Goal: Task Accomplishment & Management: Manage account settings

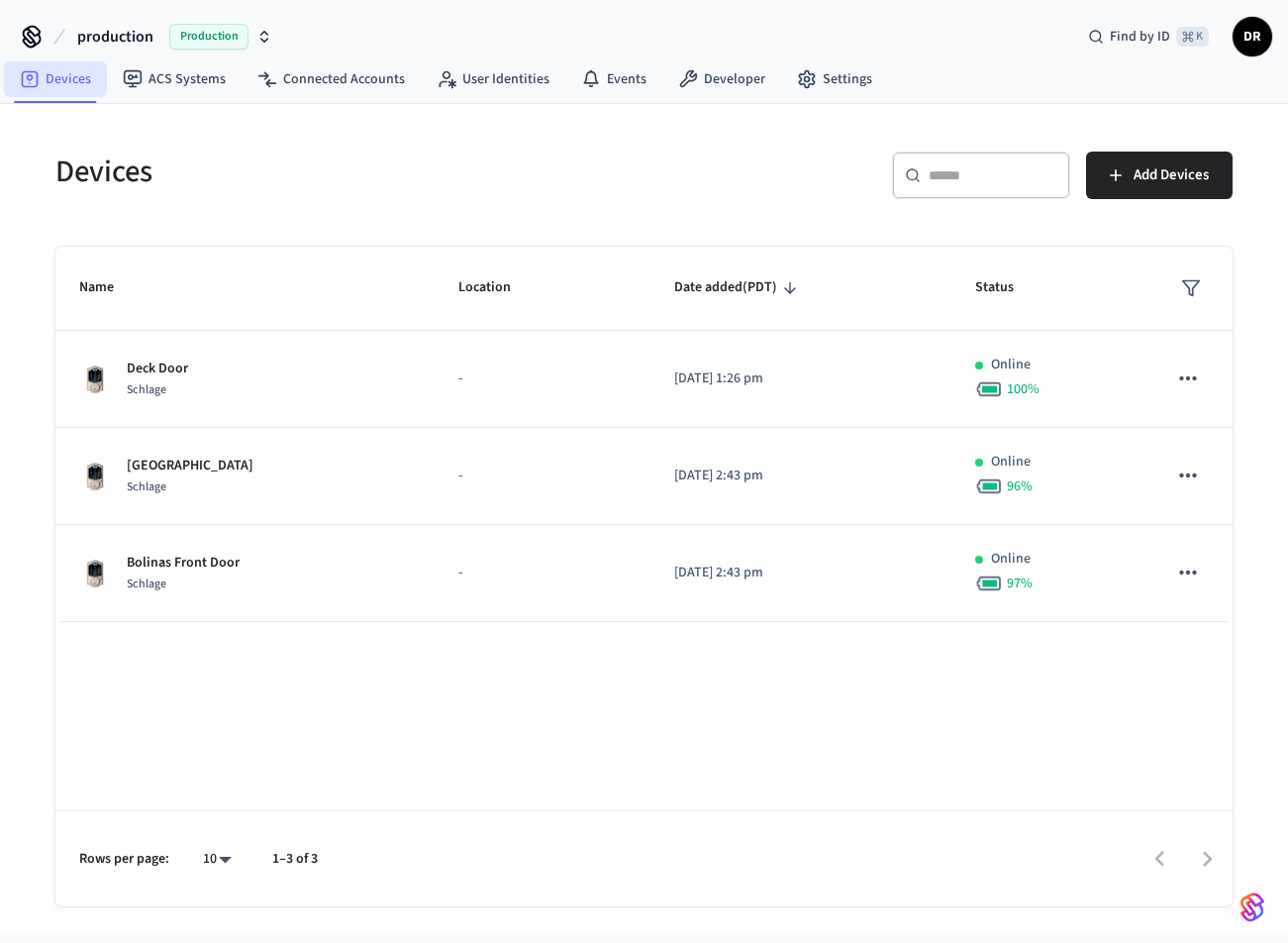
click at [74, 79] on link "Devices" at bounding box center [55, 79] width 103 height 36
click at [628, 87] on link "Events" at bounding box center [613, 79] width 97 height 36
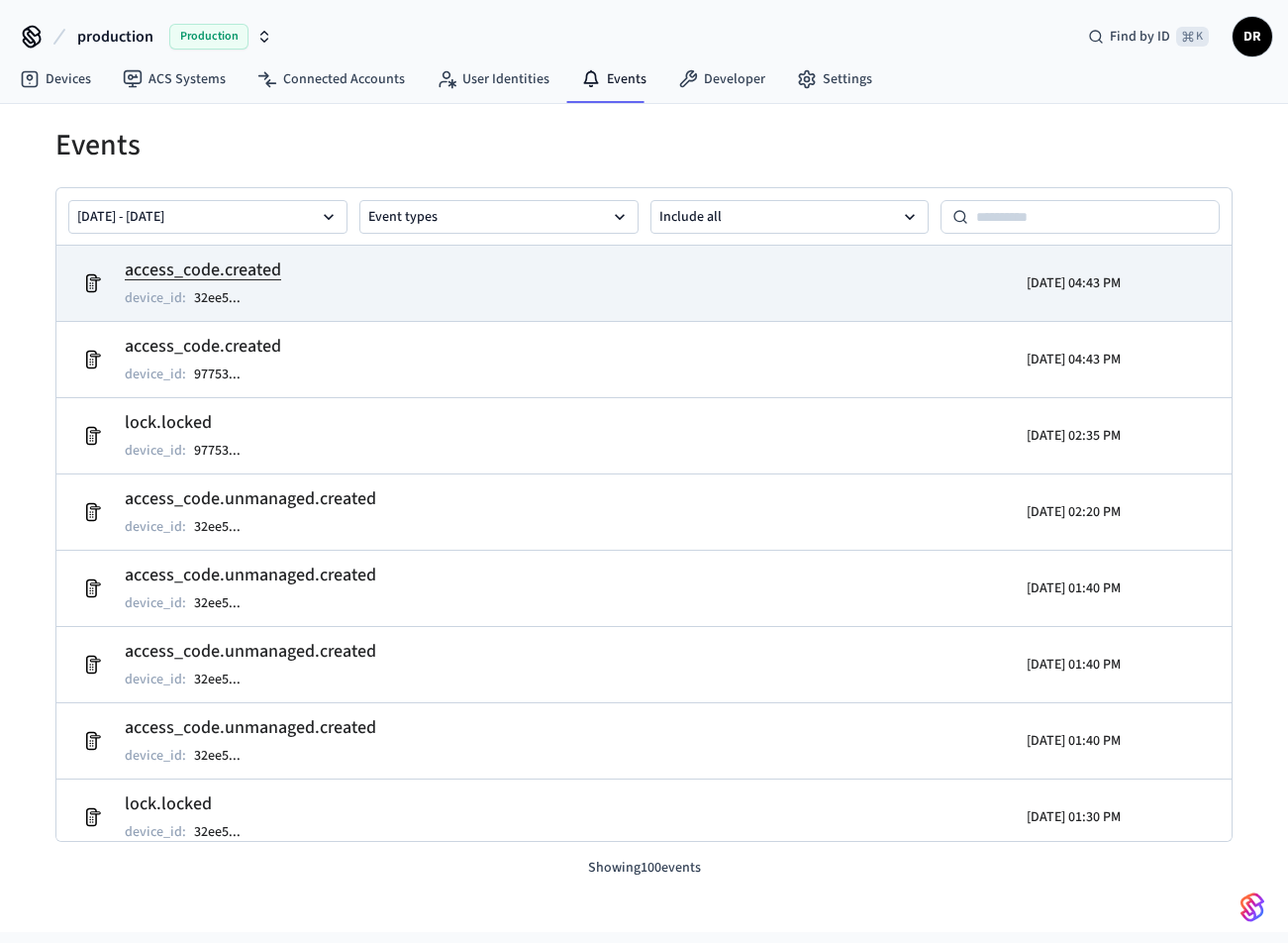
click at [394, 254] on tr "access_code.created device_id : 32ee5 ... 2025/08/26 04:43 PM" at bounding box center [644, 283] width 1176 height 75
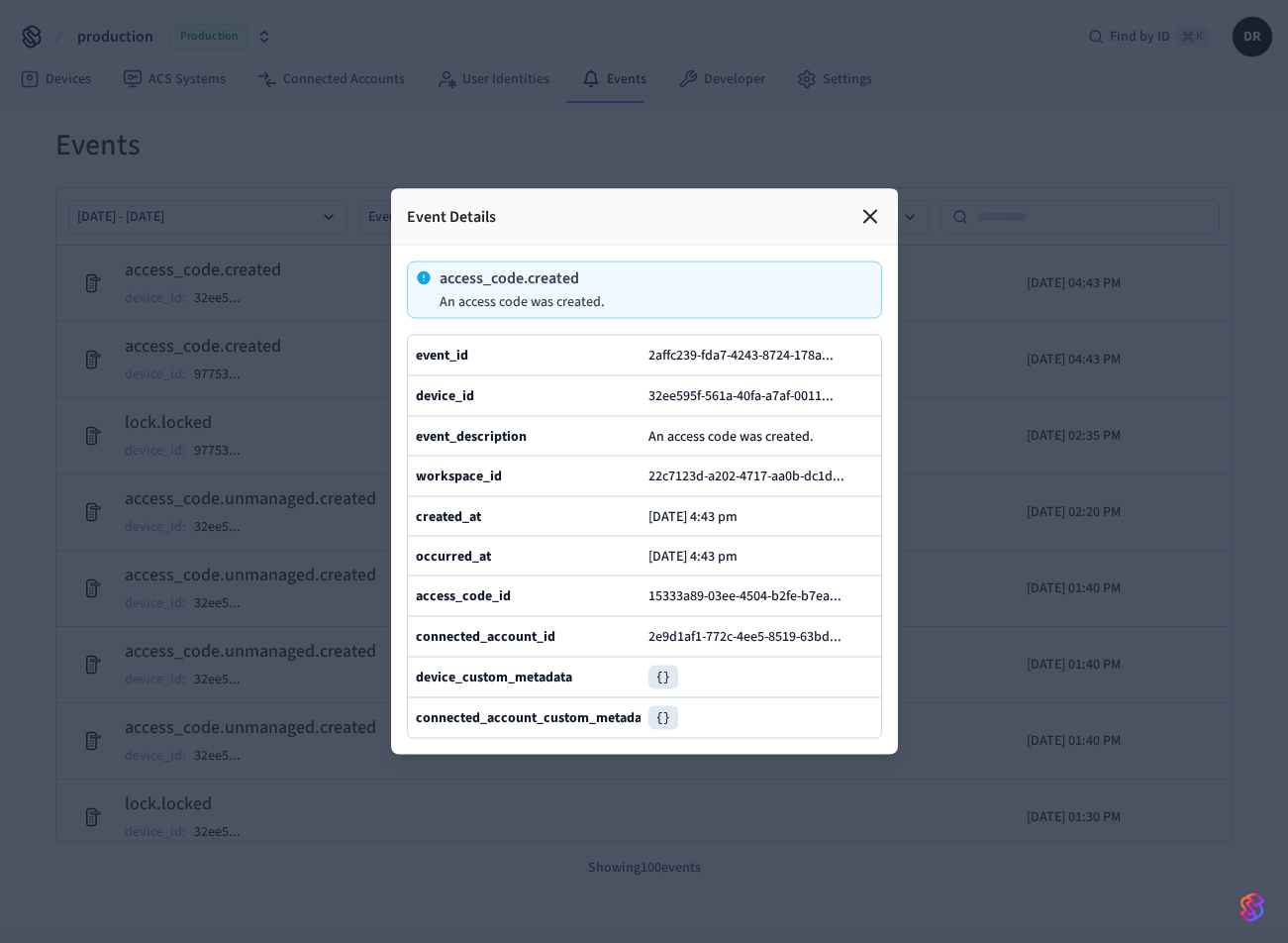
click at [871, 218] on icon at bounding box center [871, 217] width 12 height 12
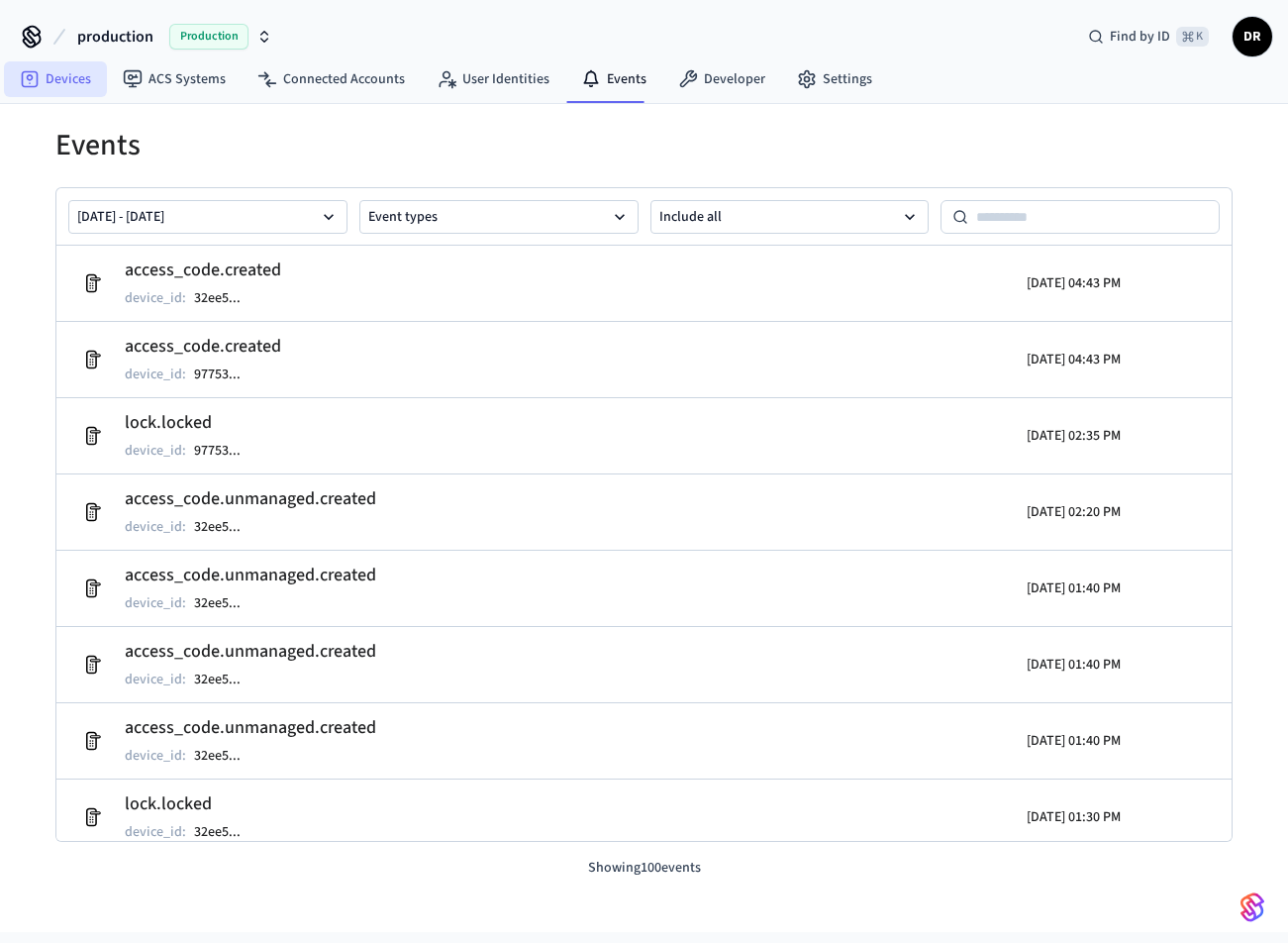
click at [65, 85] on link "Devices" at bounding box center [55, 79] width 103 height 36
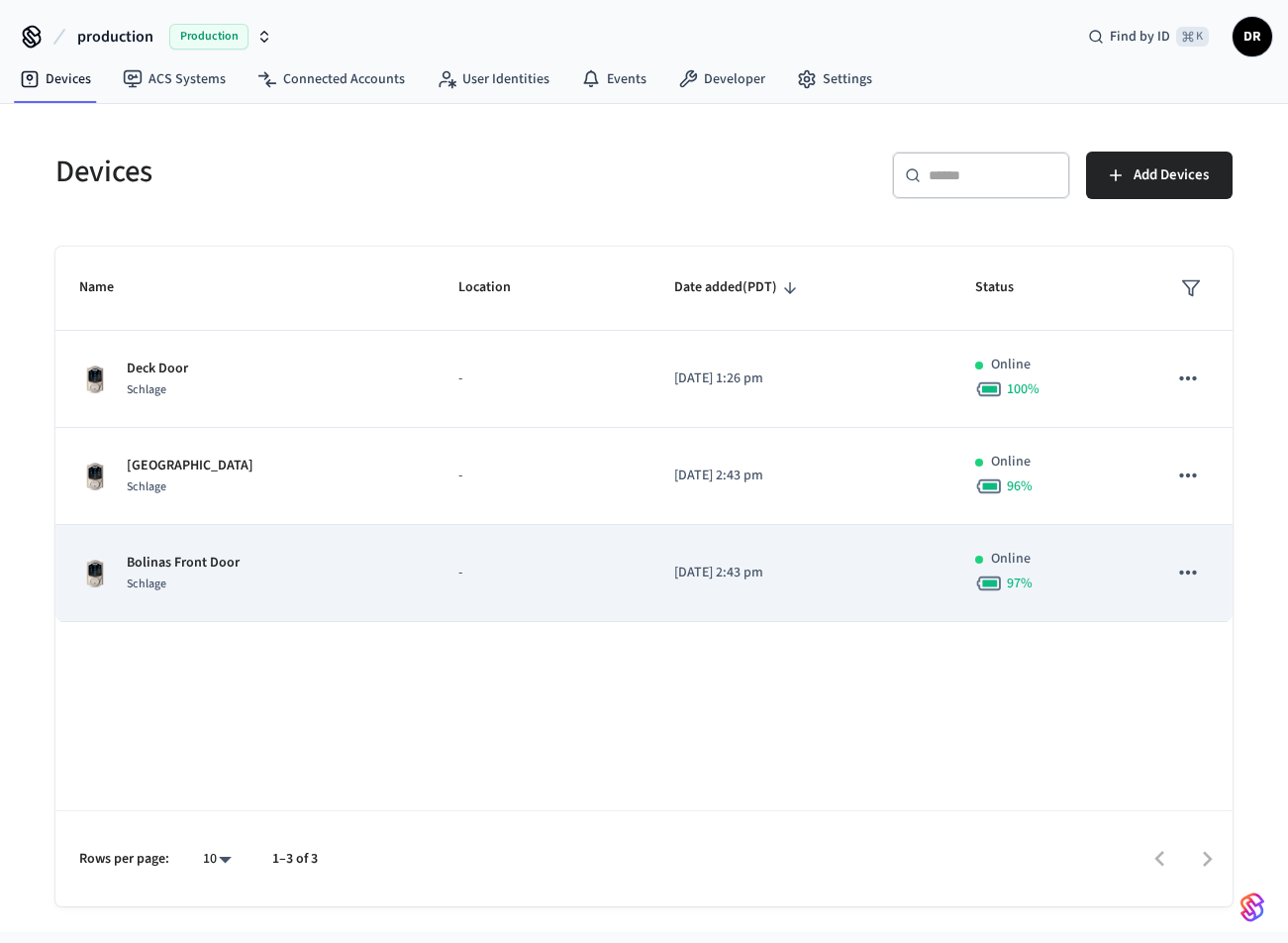
click at [173, 565] on p "Bolinas Front Door" at bounding box center [183, 563] width 113 height 21
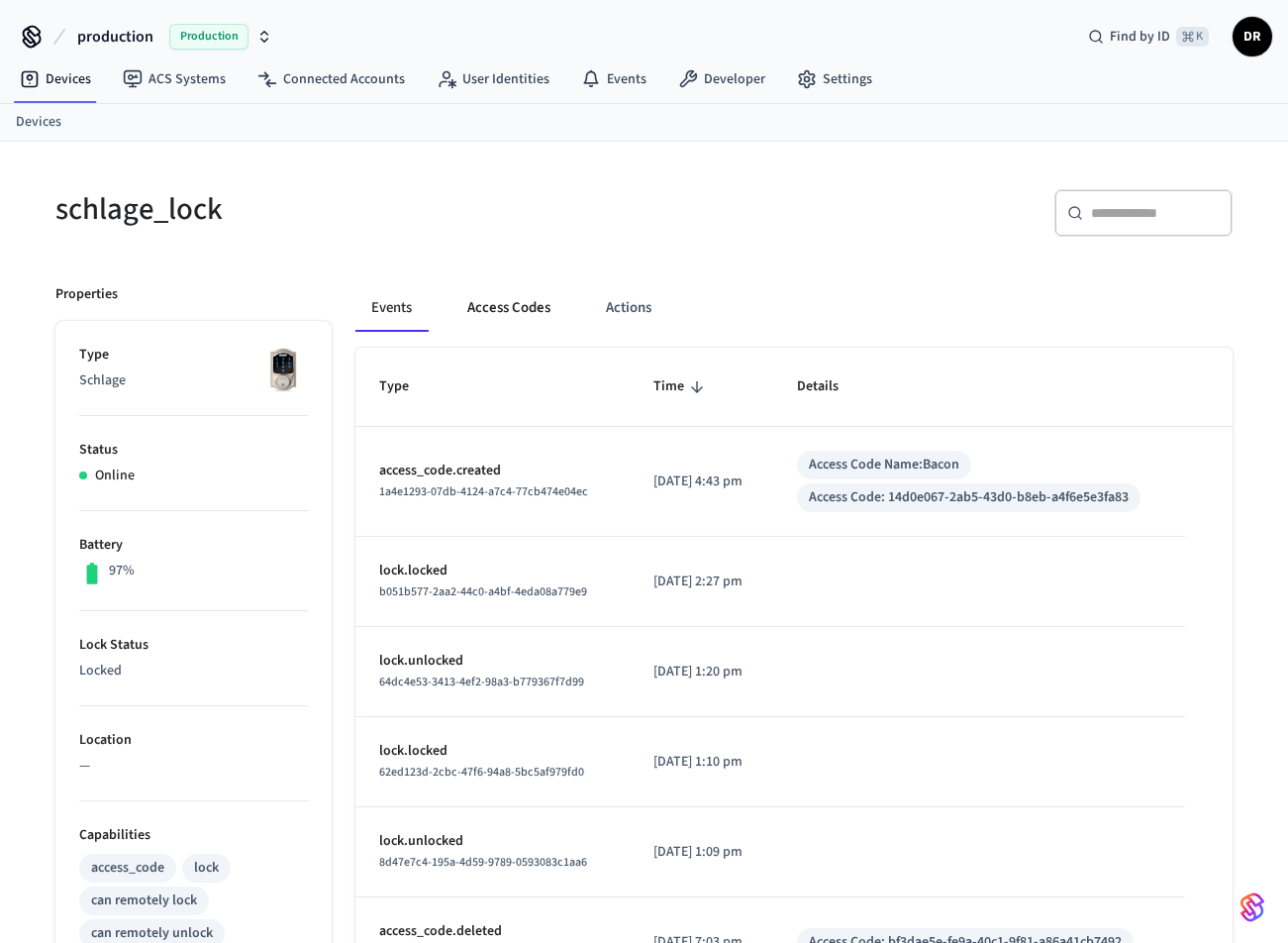
click at [516, 305] on button "Access Codes" at bounding box center [509, 308] width 115 height 48
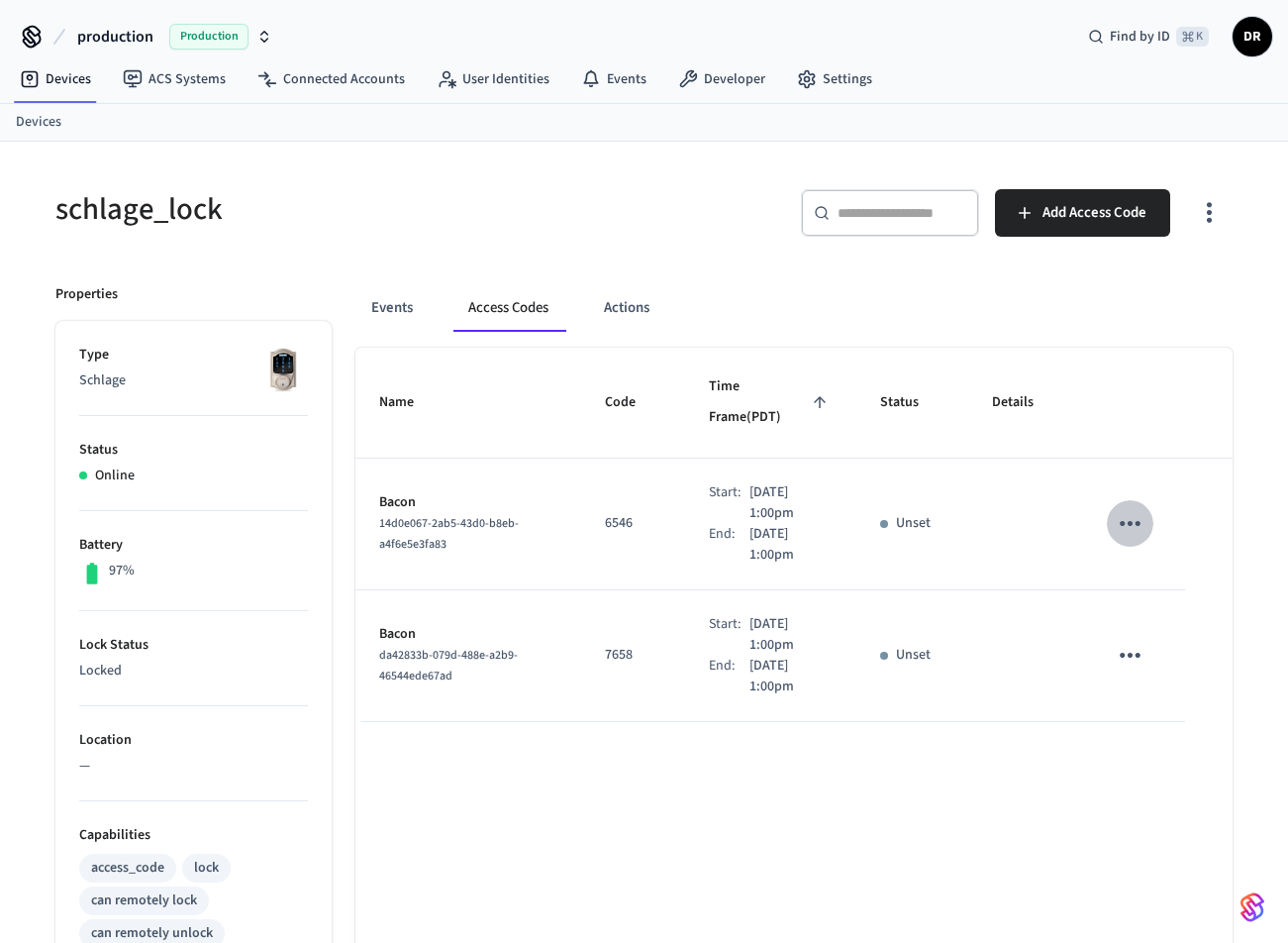
click at [1139, 521] on icon "sticky table" at bounding box center [1130, 523] width 21 height 5
click at [1151, 586] on li "Delete" at bounding box center [1183, 590] width 94 height 52
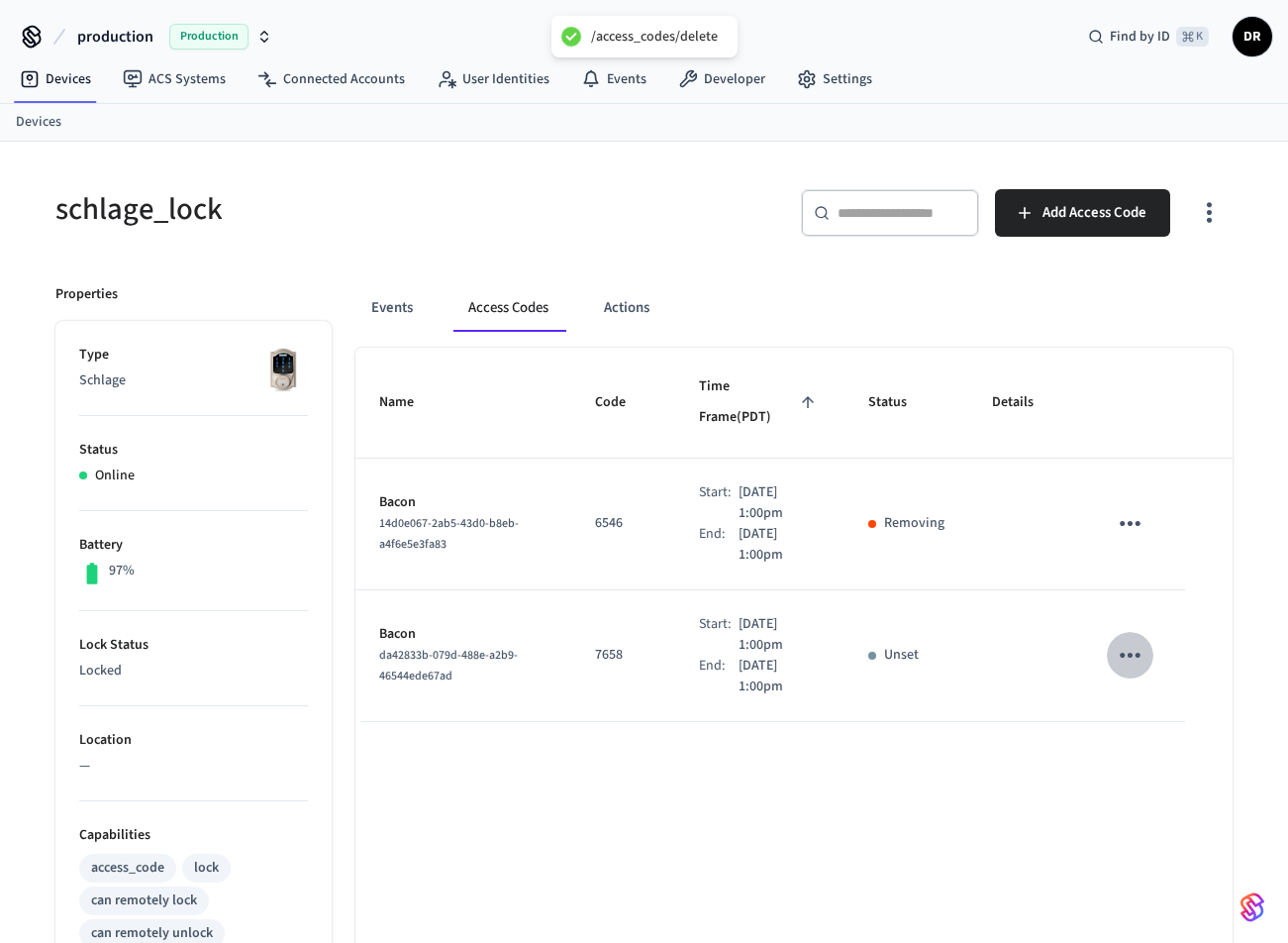
click at [1142, 640] on icon "sticky table" at bounding box center [1130, 655] width 31 height 31
click at [1167, 718] on li "Delete" at bounding box center [1178, 735] width 94 height 52
click at [70, 85] on link "Devices" at bounding box center [55, 79] width 103 height 36
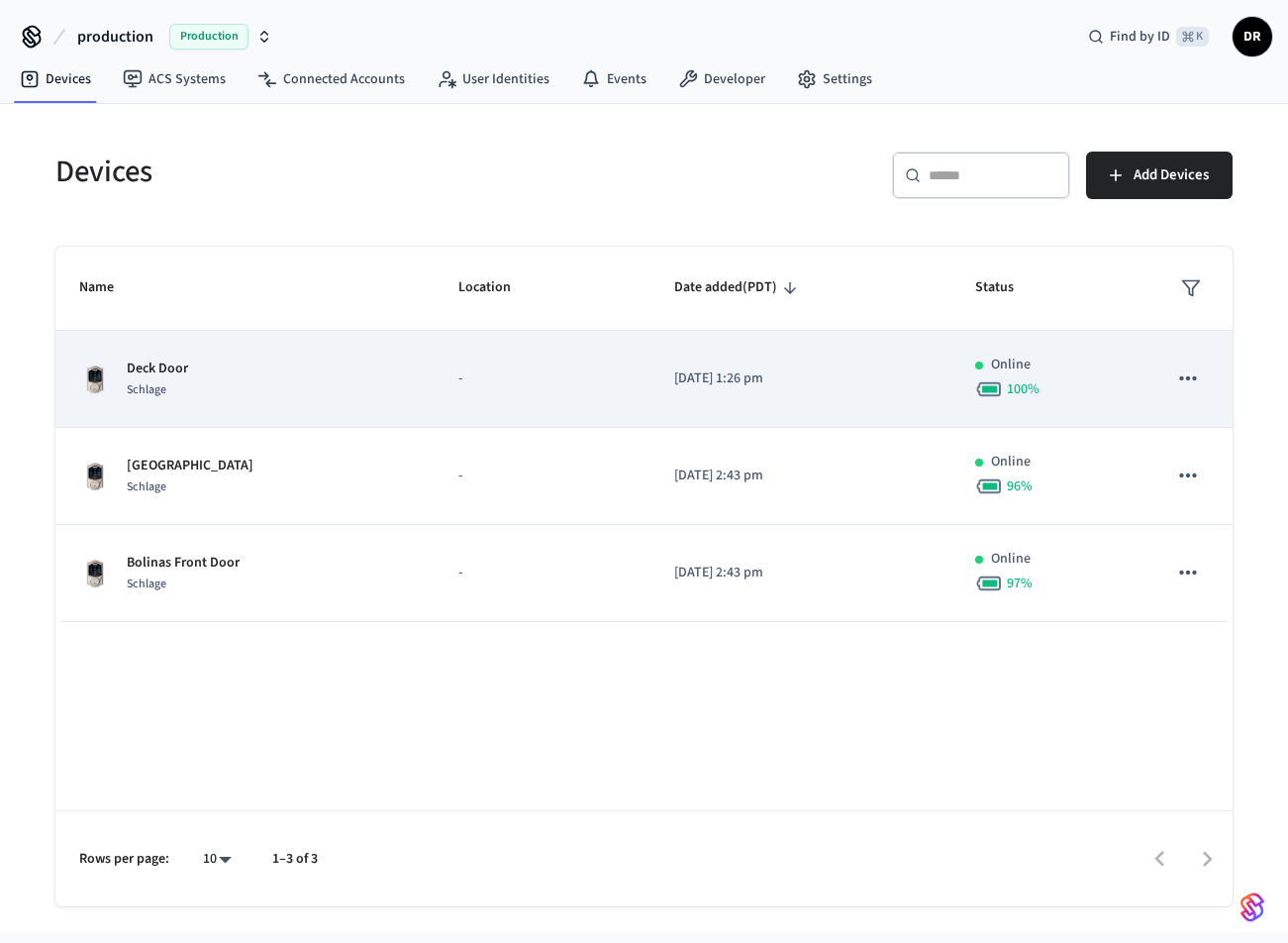
click at [234, 384] on div "Deck Door Schlage" at bounding box center [245, 380] width 332 height 42
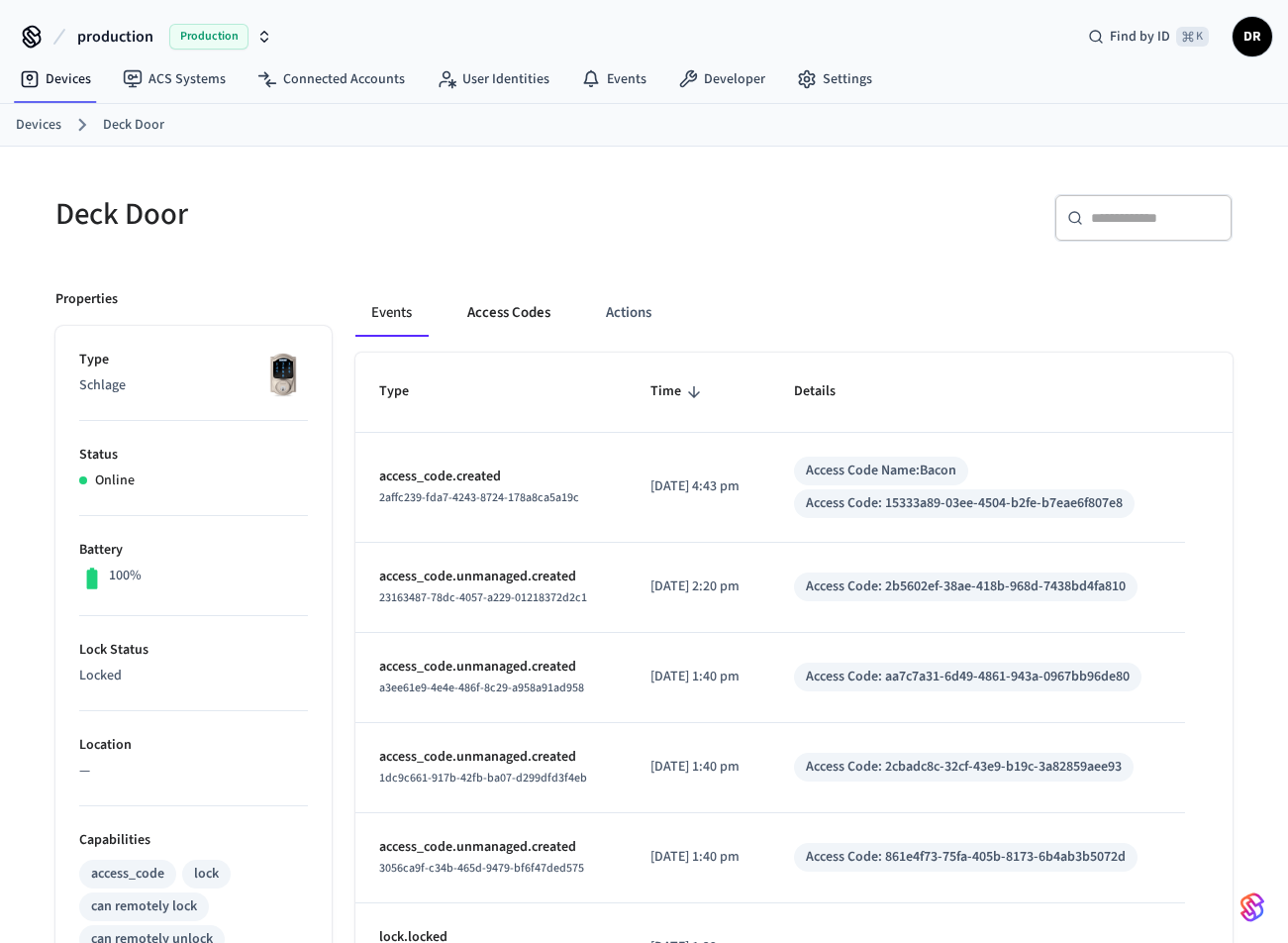
click at [524, 302] on button "Access Codes" at bounding box center [509, 313] width 115 height 48
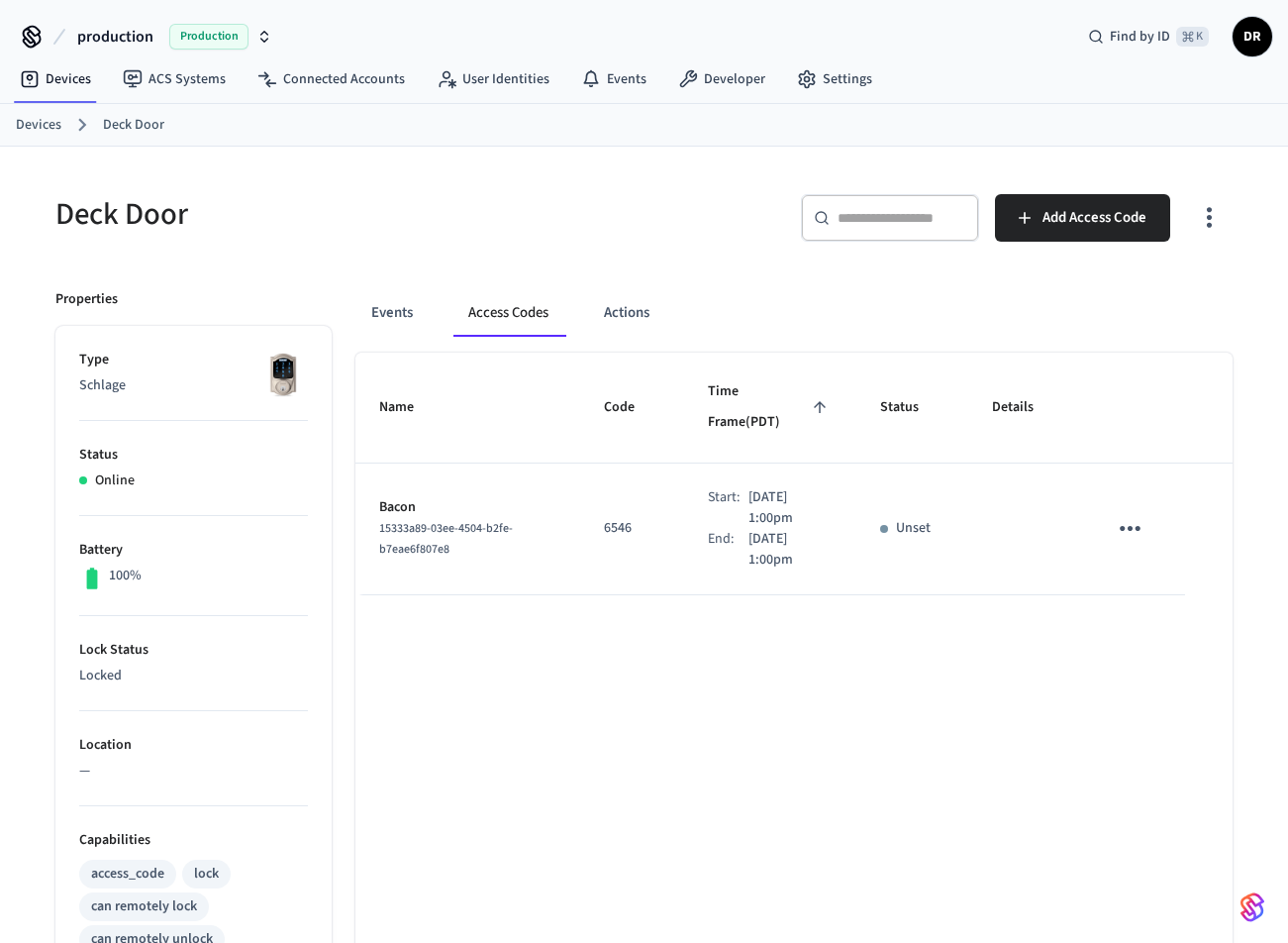
click at [1123, 513] on icon "sticky table" at bounding box center [1130, 528] width 31 height 31
click at [1151, 607] on icon at bounding box center [1154, 609] width 9 height 12
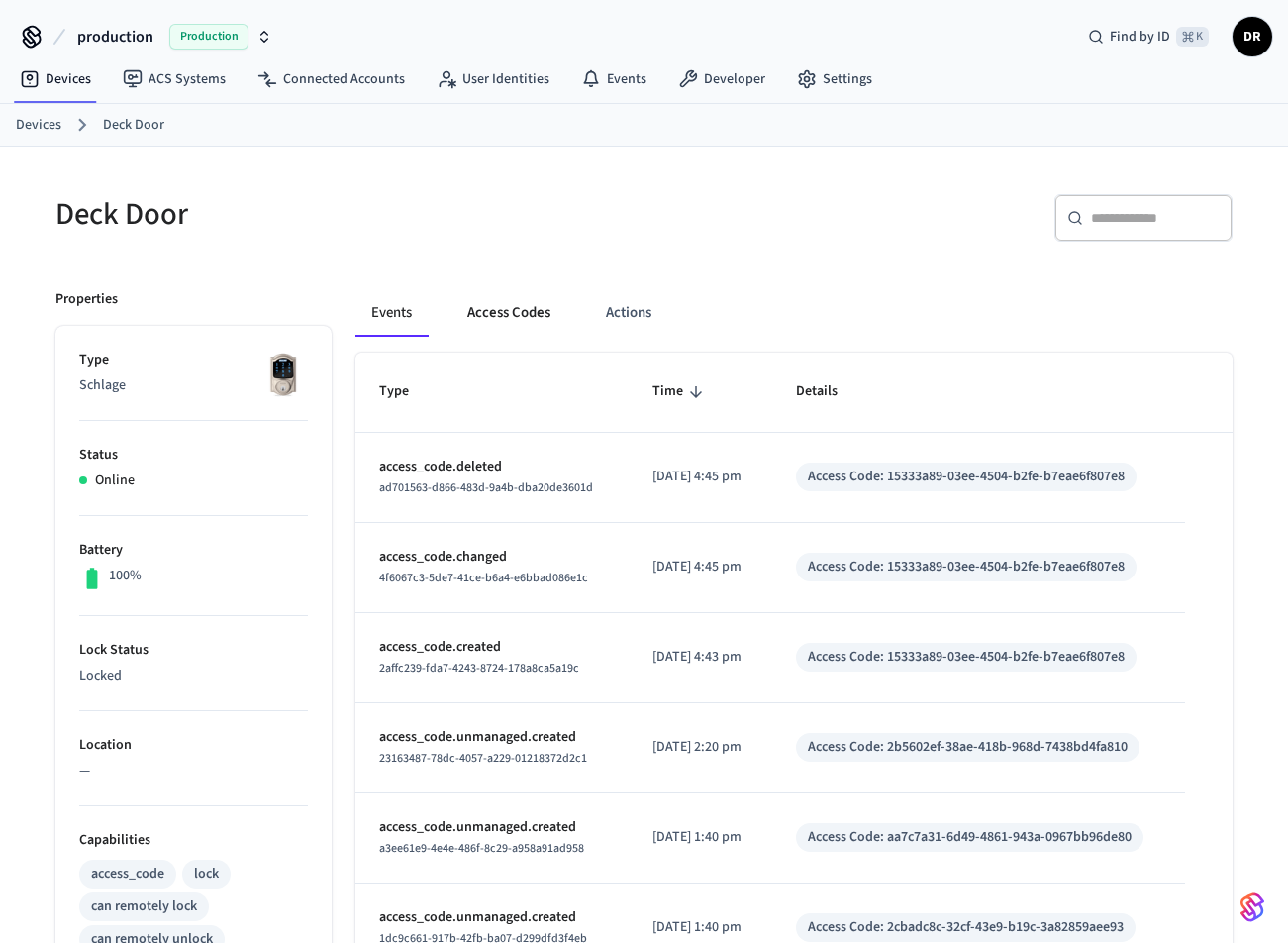
click at [497, 318] on button "Access Codes" at bounding box center [509, 313] width 115 height 48
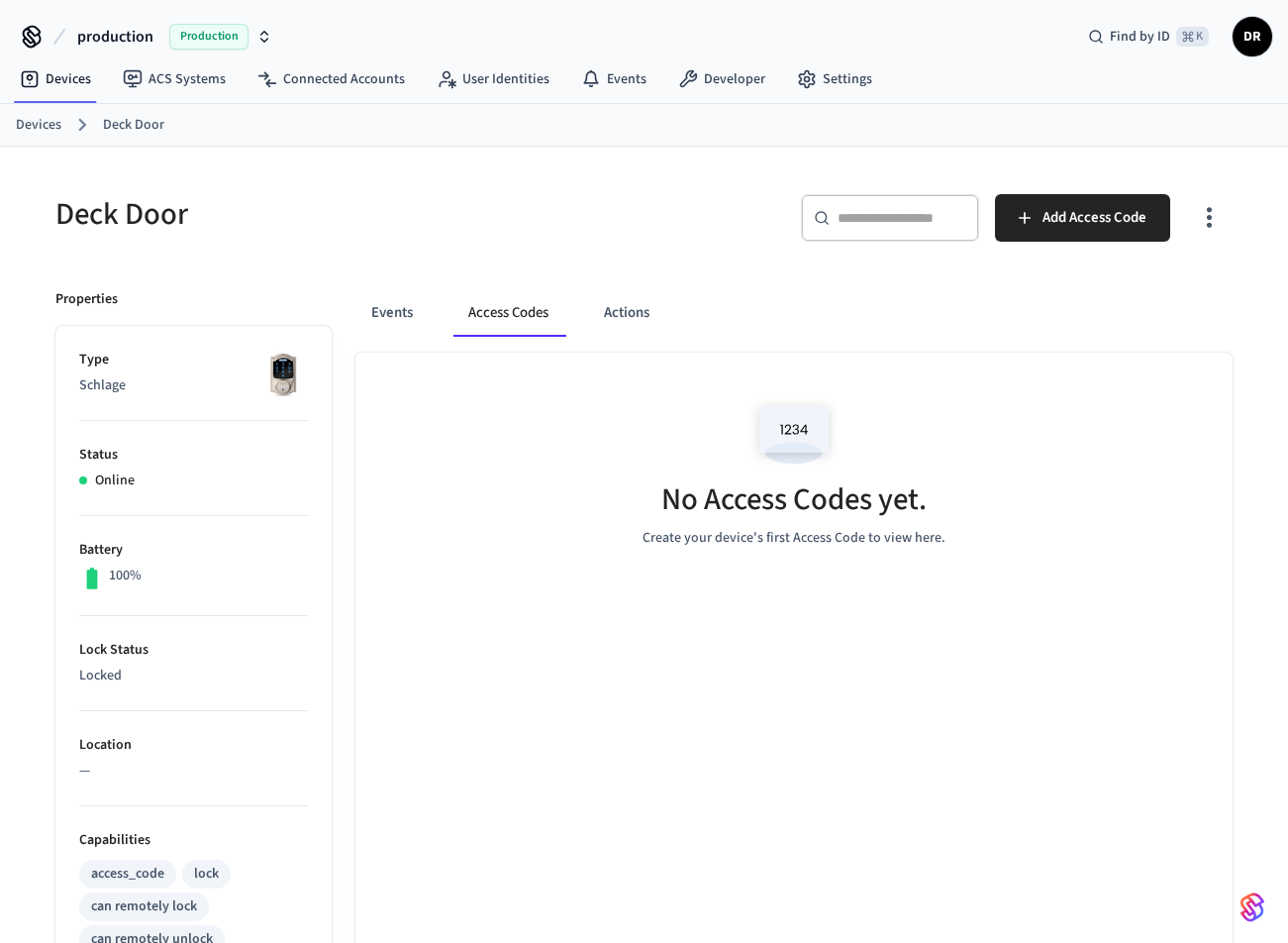
scroll to position [1, 0]
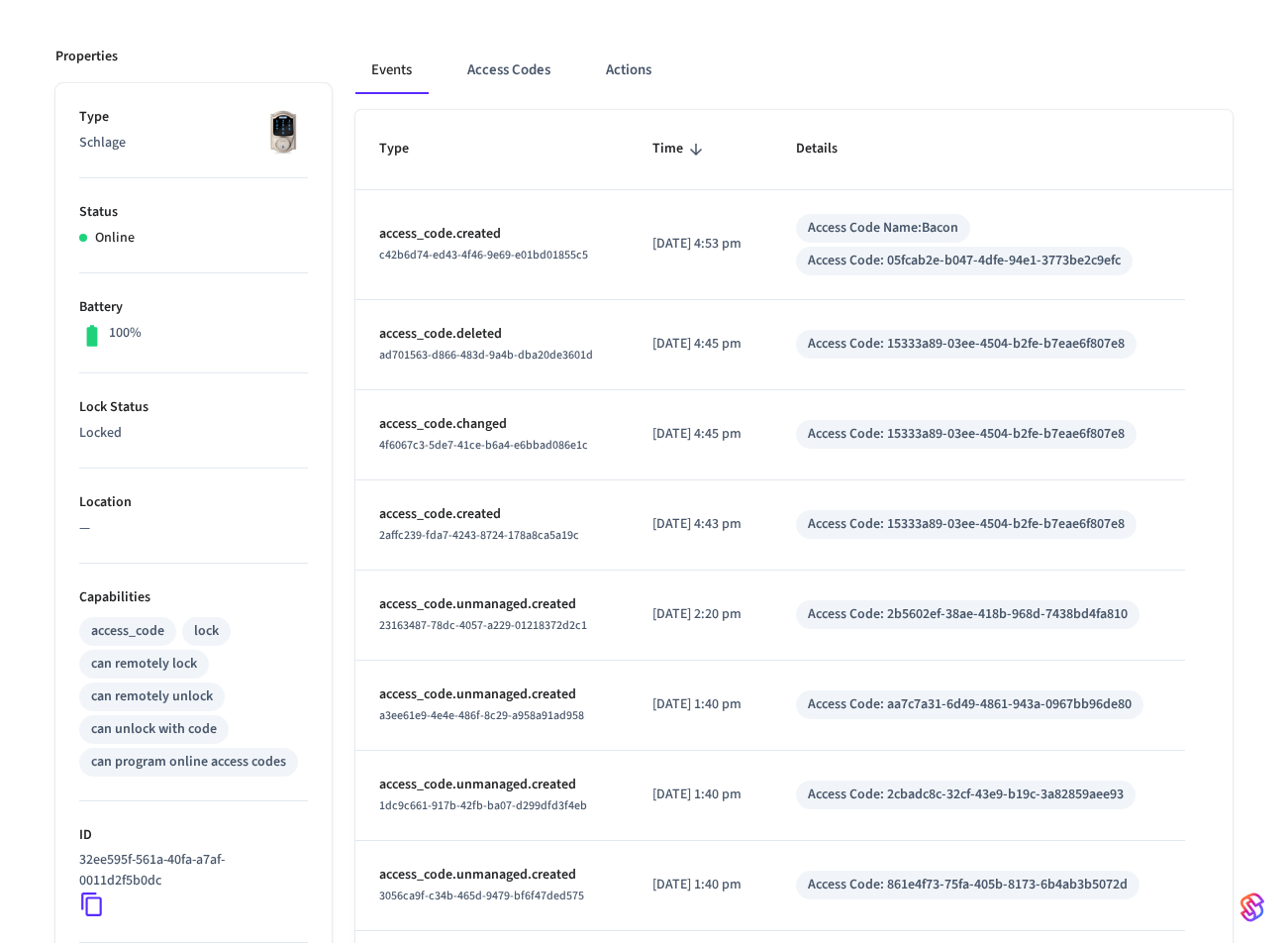
scroll to position [244, 0]
click at [469, 61] on button "Access Codes" at bounding box center [509, 70] width 115 height 48
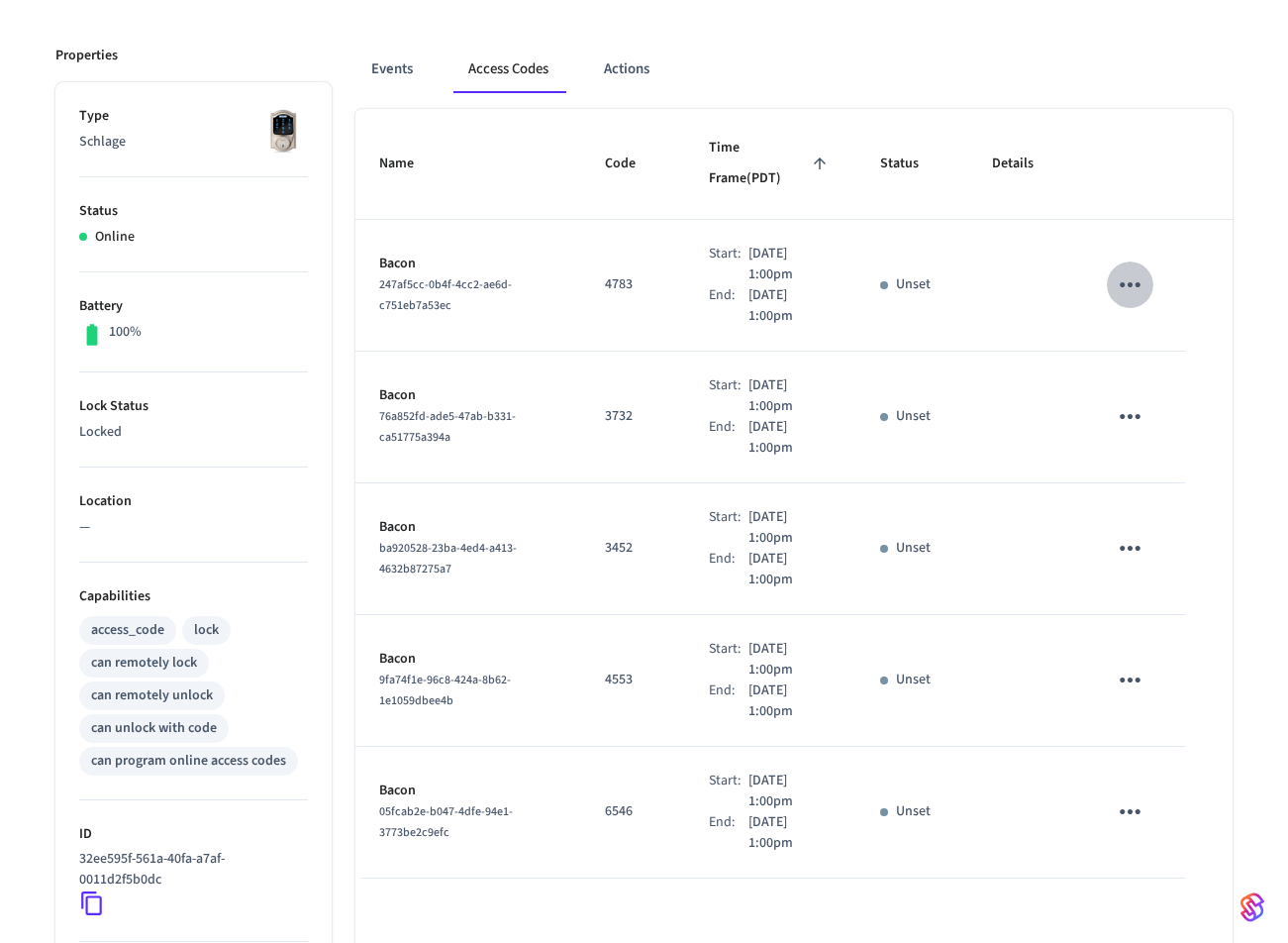
click at [1125, 269] on icon "sticky table" at bounding box center [1130, 284] width 31 height 31
click at [1153, 362] on icon at bounding box center [1154, 365] width 9 height 12
click at [1131, 401] on icon "sticky table" at bounding box center [1130, 416] width 31 height 31
click at [1153, 489] on icon at bounding box center [1155, 497] width 16 height 16
click at [1134, 665] on icon "sticky table" at bounding box center [1130, 680] width 31 height 31
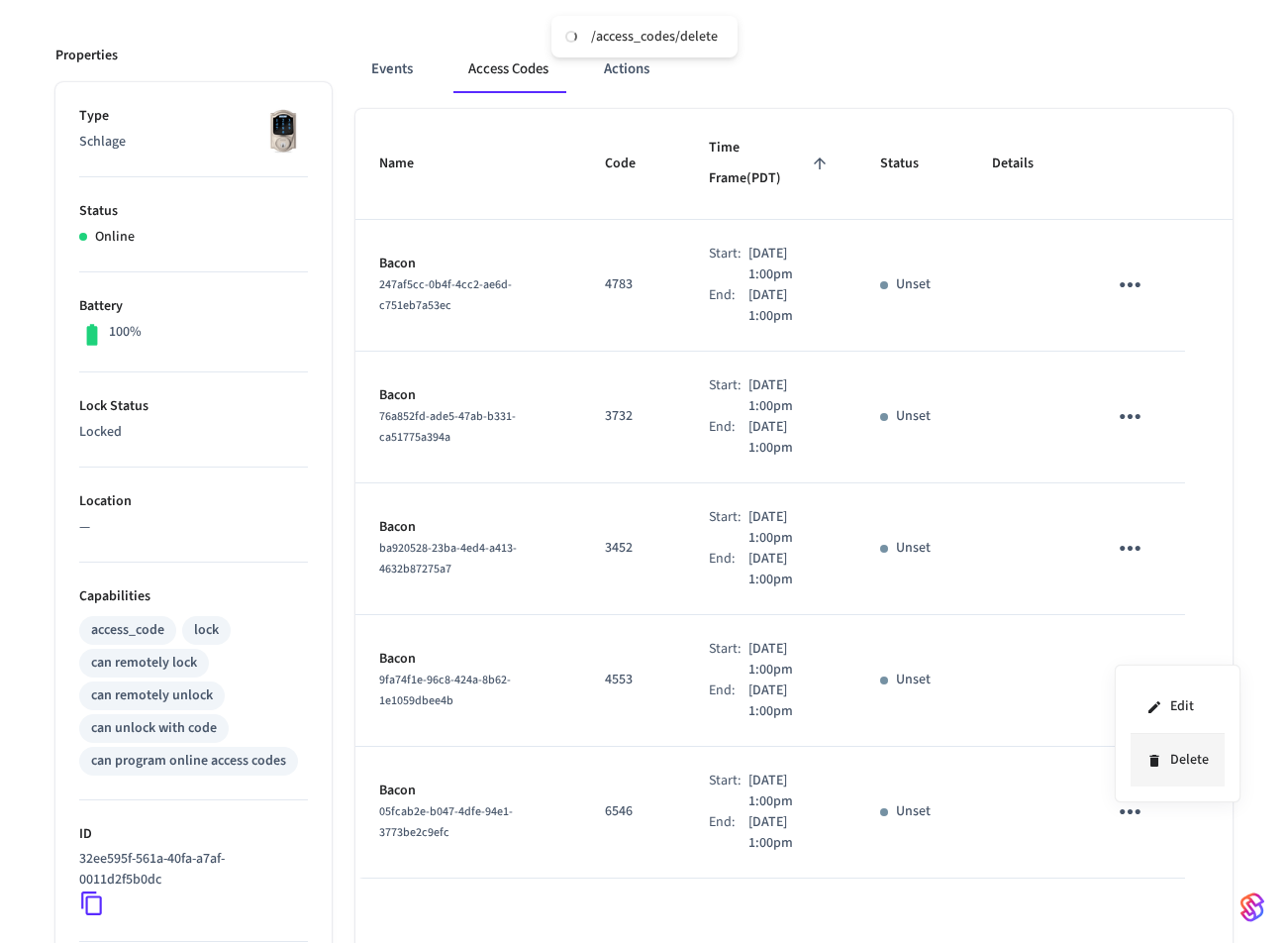
click at [1165, 756] on li "Delete" at bounding box center [1178, 760] width 94 height 52
click at [1131, 796] on icon "sticky table" at bounding box center [1130, 811] width 31 height 31
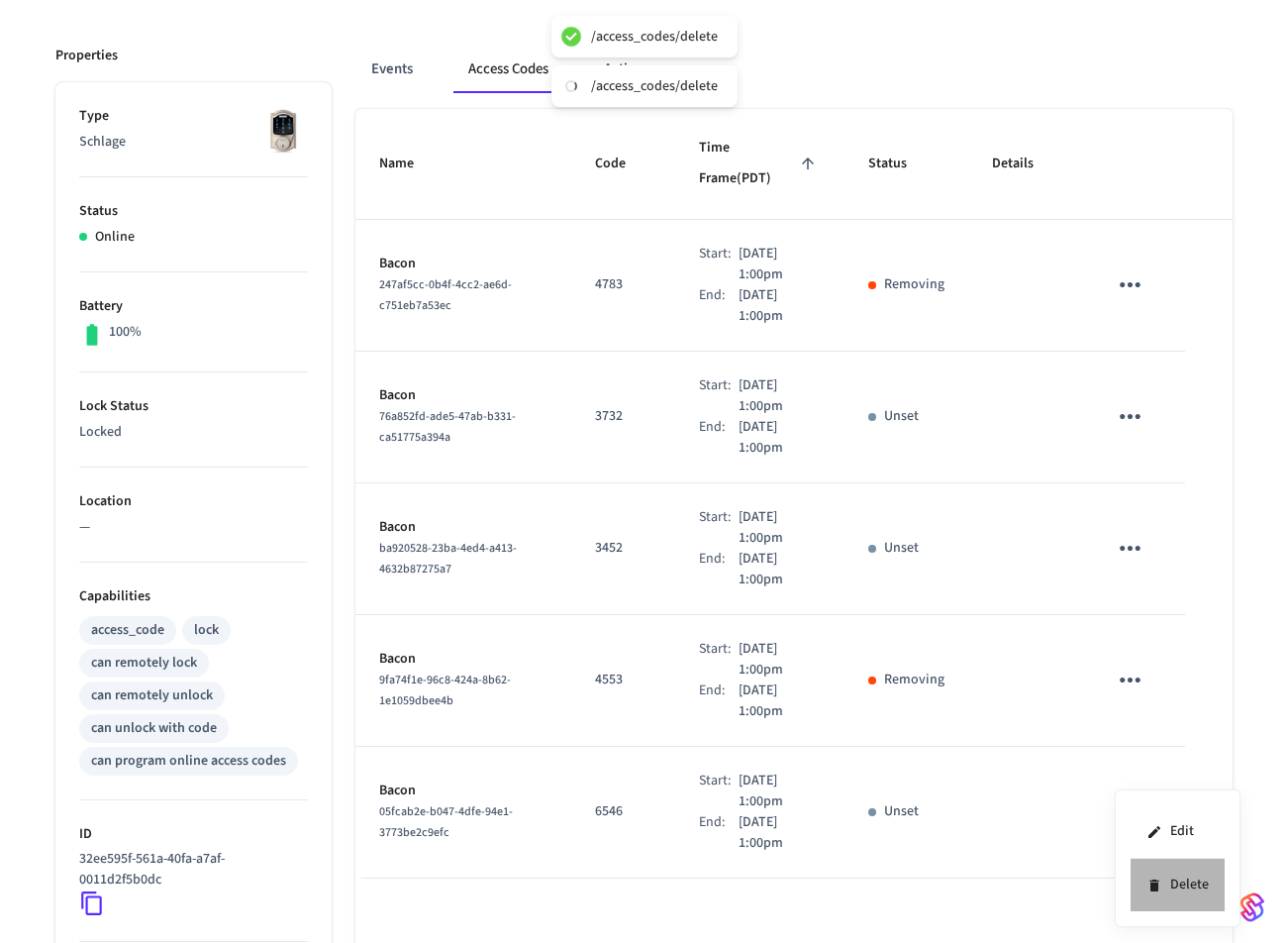
click at [1164, 877] on li "Delete" at bounding box center [1178, 885] width 94 height 52
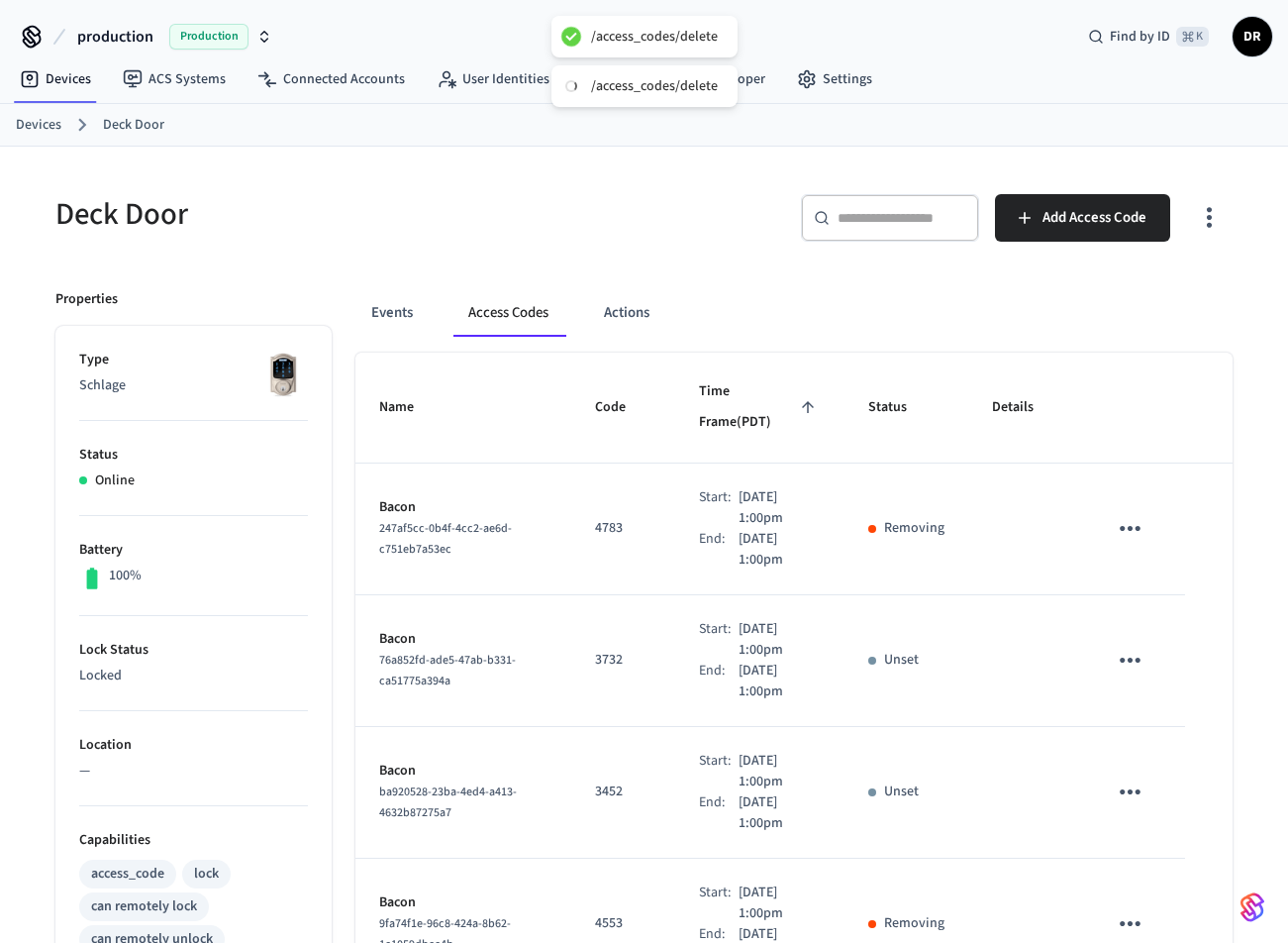
scroll to position [0, 0]
click at [29, 125] on link "Devices" at bounding box center [39, 125] width 46 height 21
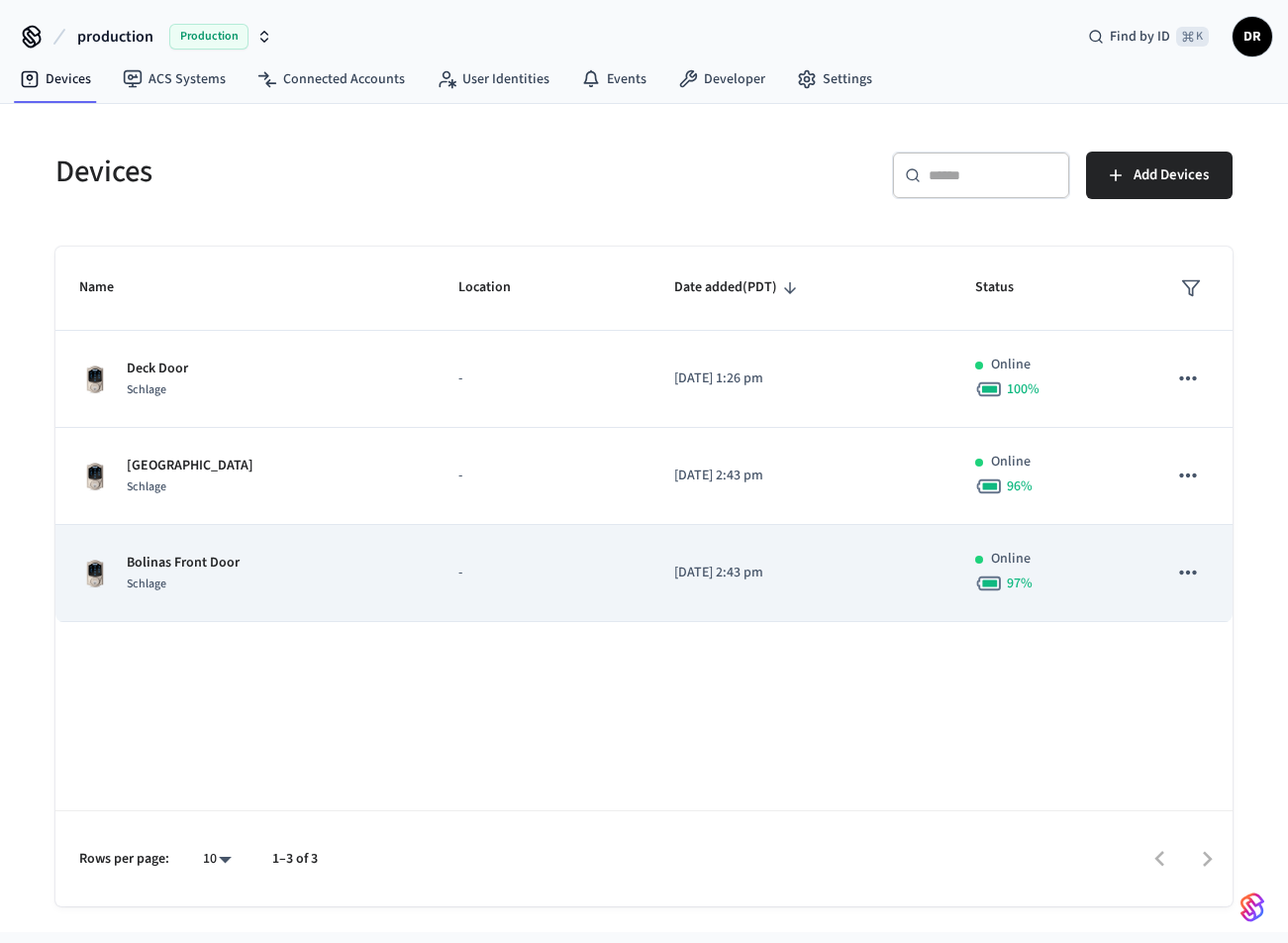
click at [196, 559] on p "Bolinas Front Door" at bounding box center [183, 563] width 113 height 21
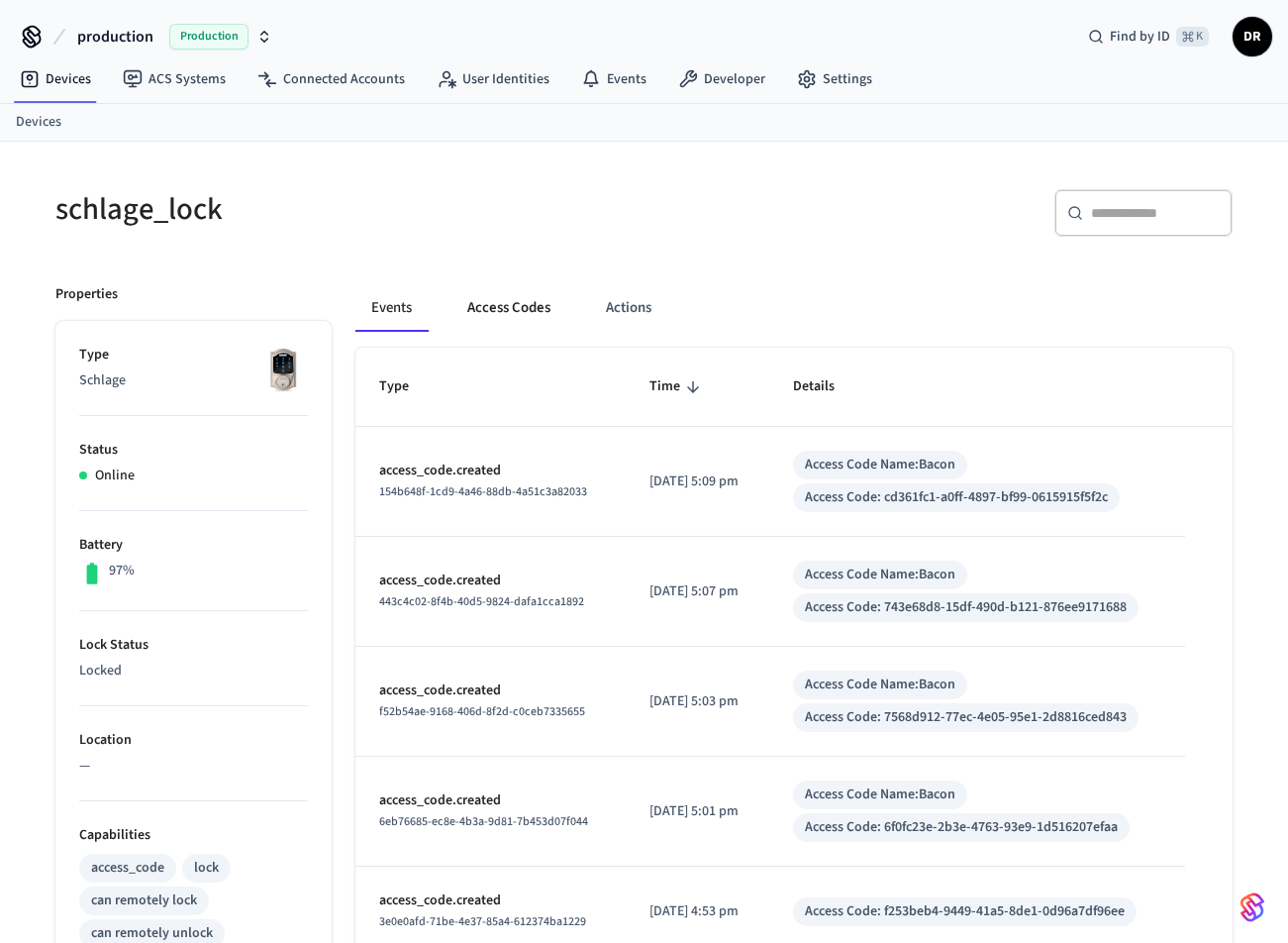
click at [512, 302] on button "Access Codes" at bounding box center [509, 308] width 115 height 48
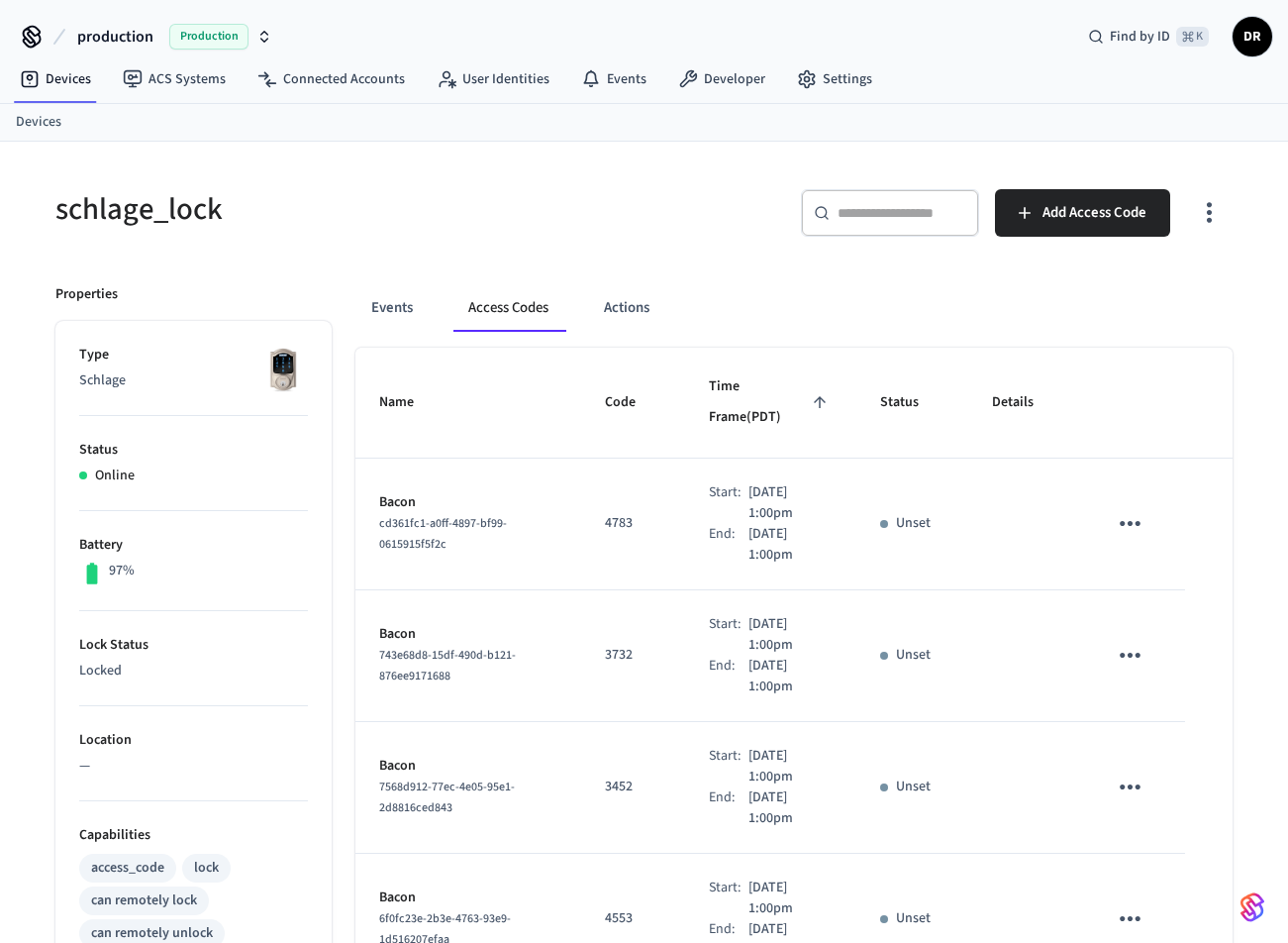
click at [1131, 508] on icon "sticky table" at bounding box center [1130, 523] width 31 height 31
click at [1161, 589] on li "Delete" at bounding box center [1178, 603] width 94 height 52
click at [1135, 640] on icon "sticky table" at bounding box center [1130, 655] width 31 height 31
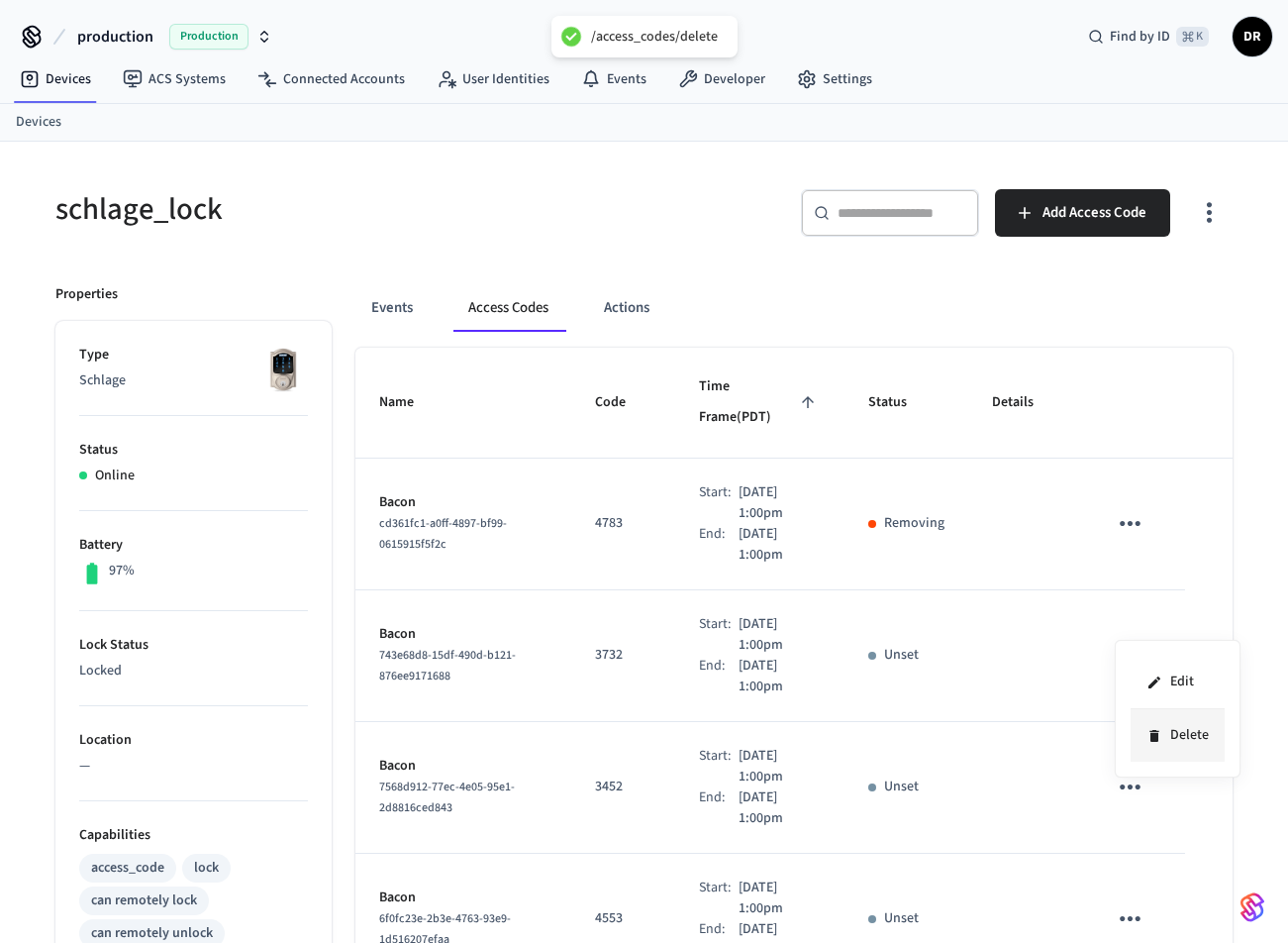
click at [1156, 732] on icon at bounding box center [1154, 736] width 9 height 12
click at [1131, 771] on icon "sticky table" at bounding box center [1130, 786] width 31 height 31
click at [1159, 846] on li "Delete" at bounding box center [1178, 867] width 94 height 52
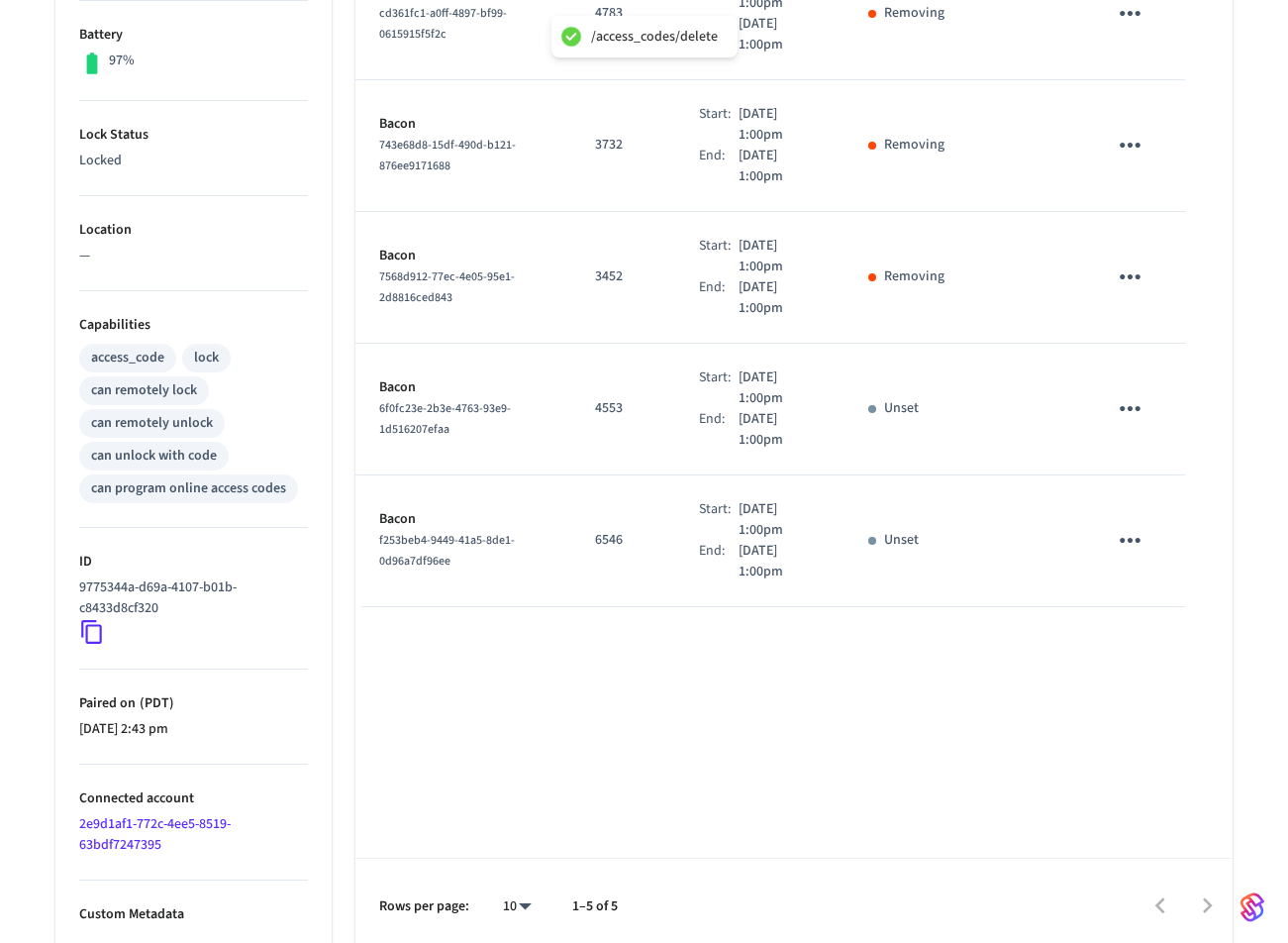
scroll to position [521, 0]
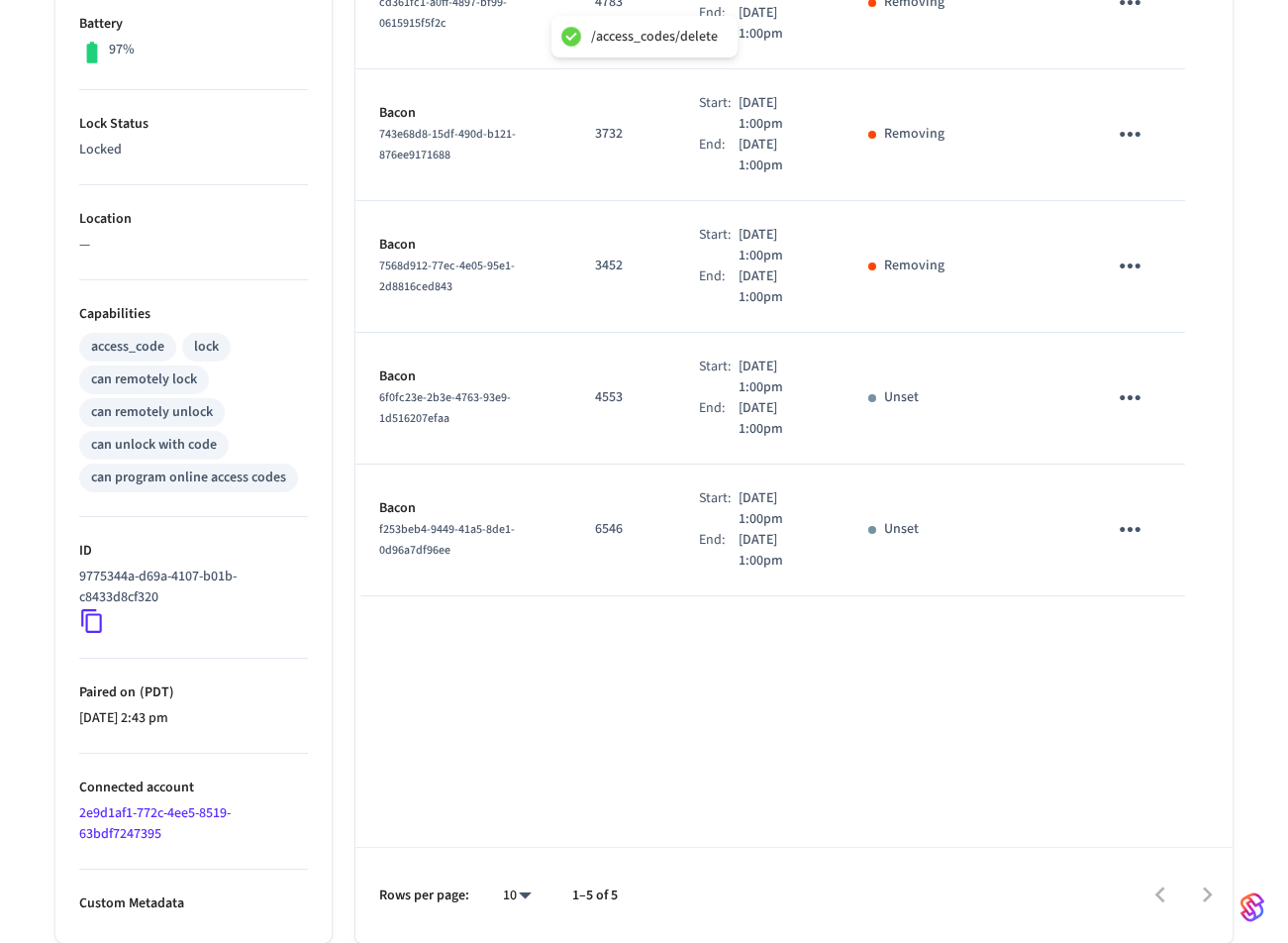
click at [1133, 382] on icon "sticky table" at bounding box center [1130, 397] width 31 height 31
click at [1152, 470] on icon at bounding box center [1155, 478] width 16 height 16
click at [1136, 514] on icon "sticky table" at bounding box center [1130, 529] width 31 height 31
click at [1165, 610] on li "Delete" at bounding box center [1178, 609] width 94 height 52
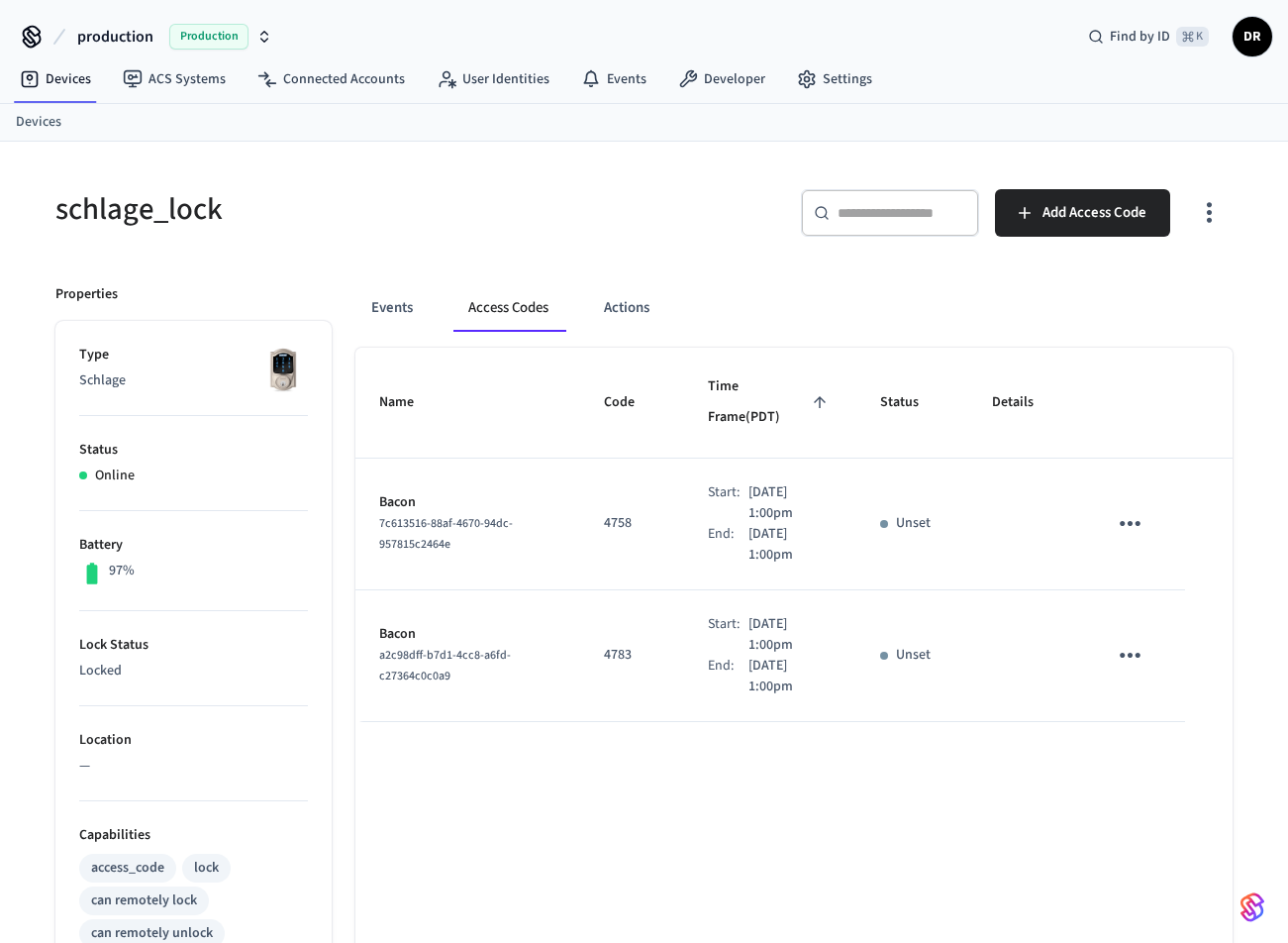
scroll to position [0, 0]
click at [1144, 508] on icon "sticky table" at bounding box center [1130, 523] width 31 height 31
click at [1147, 608] on icon at bounding box center [1155, 604] width 16 height 16
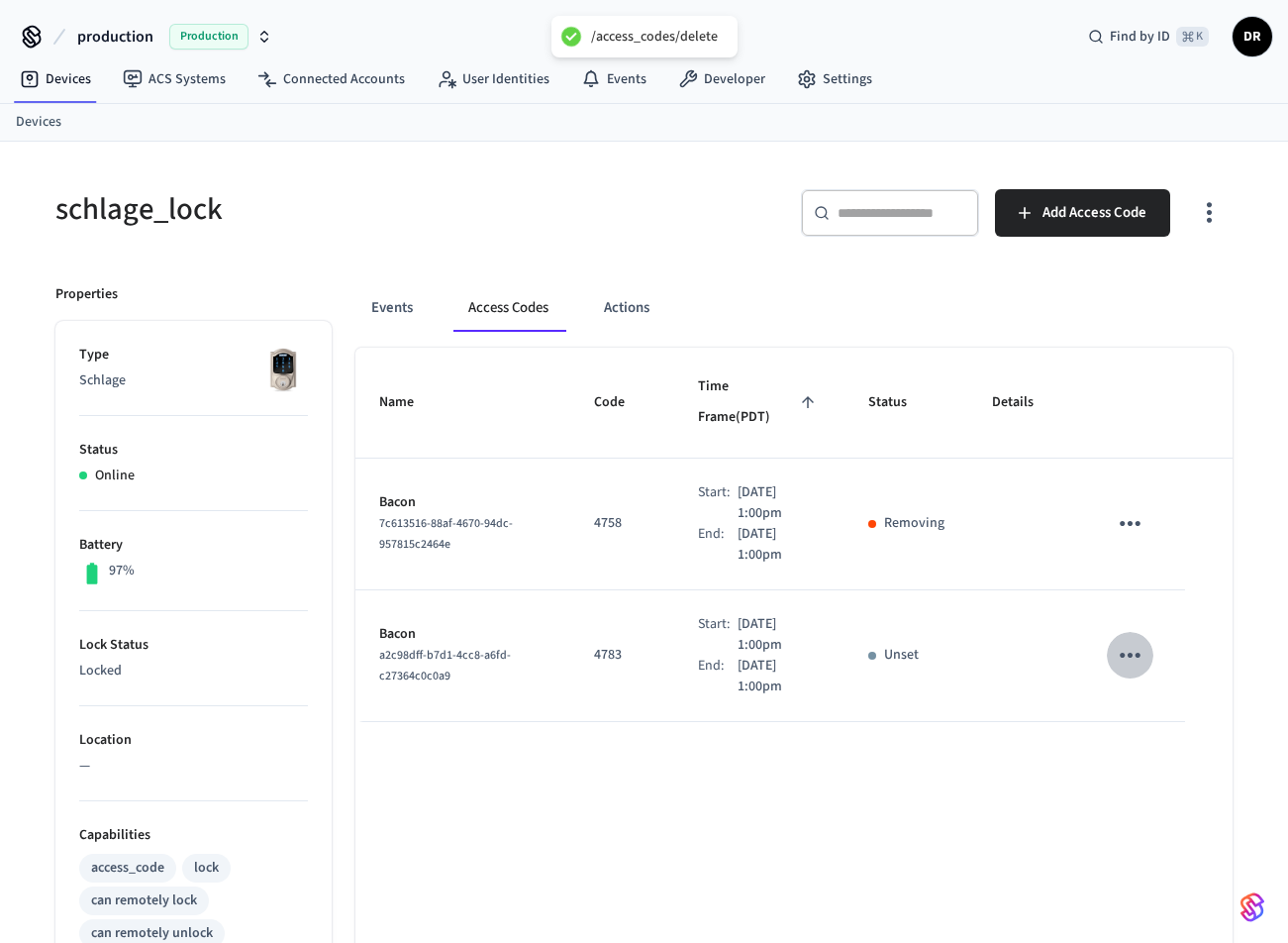
click at [1128, 640] on icon "sticky table" at bounding box center [1130, 655] width 31 height 31
click at [1164, 735] on li "Delete" at bounding box center [1178, 735] width 94 height 52
click at [78, 76] on link "Devices" at bounding box center [55, 79] width 103 height 36
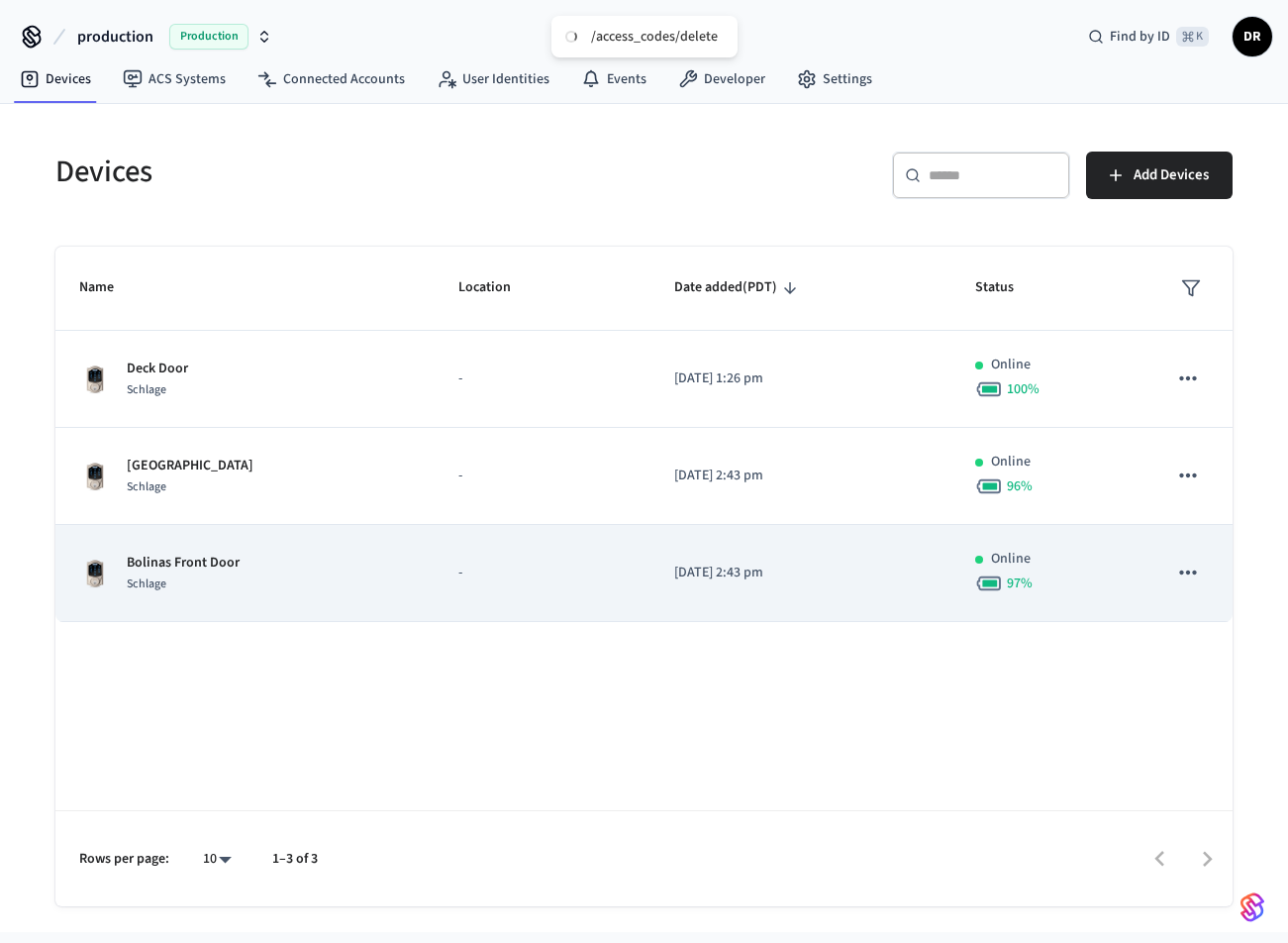
click at [573, 578] on p "-" at bounding box center [542, 573] width 167 height 21
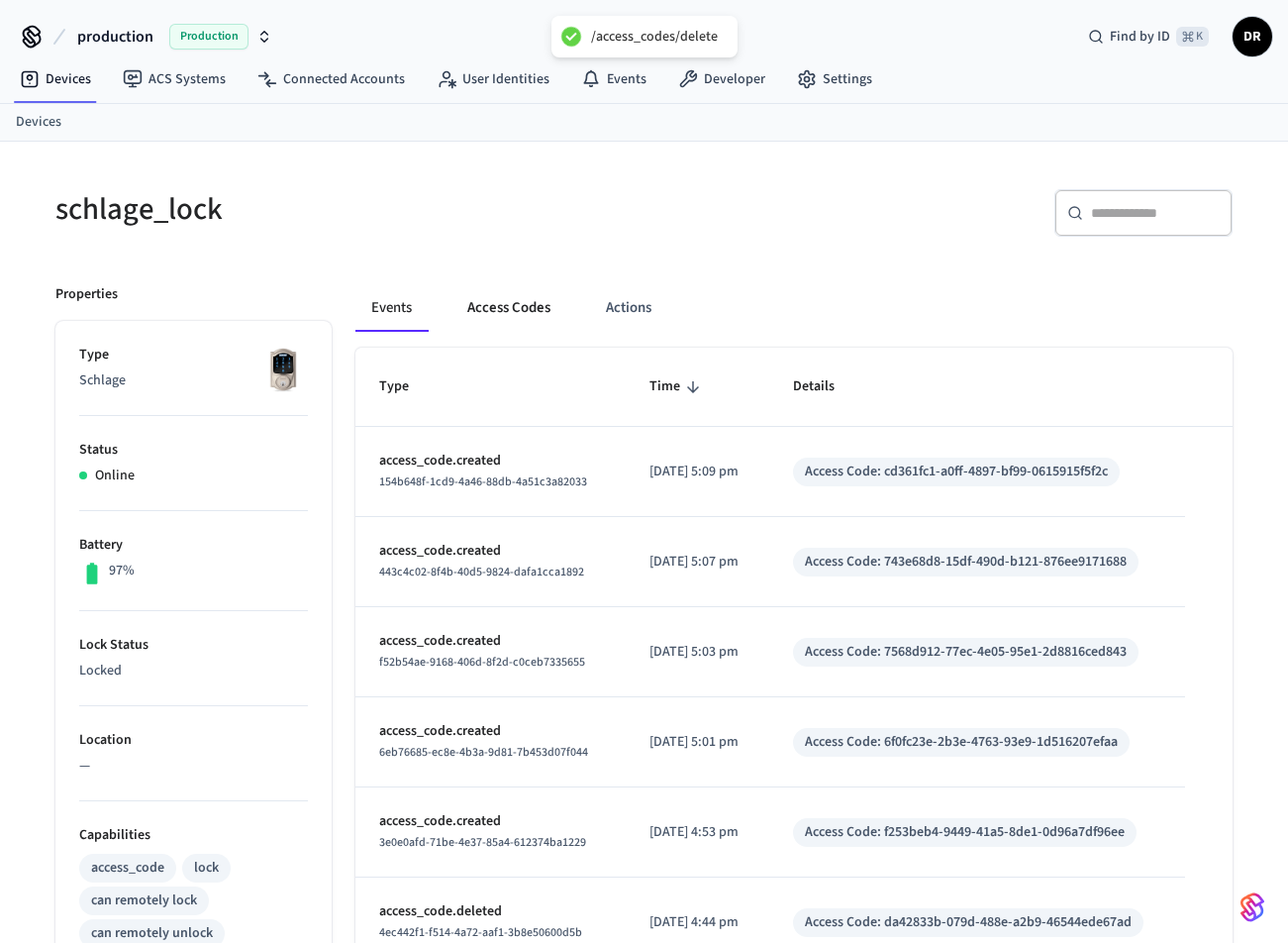
click at [487, 295] on button "Access Codes" at bounding box center [509, 308] width 115 height 48
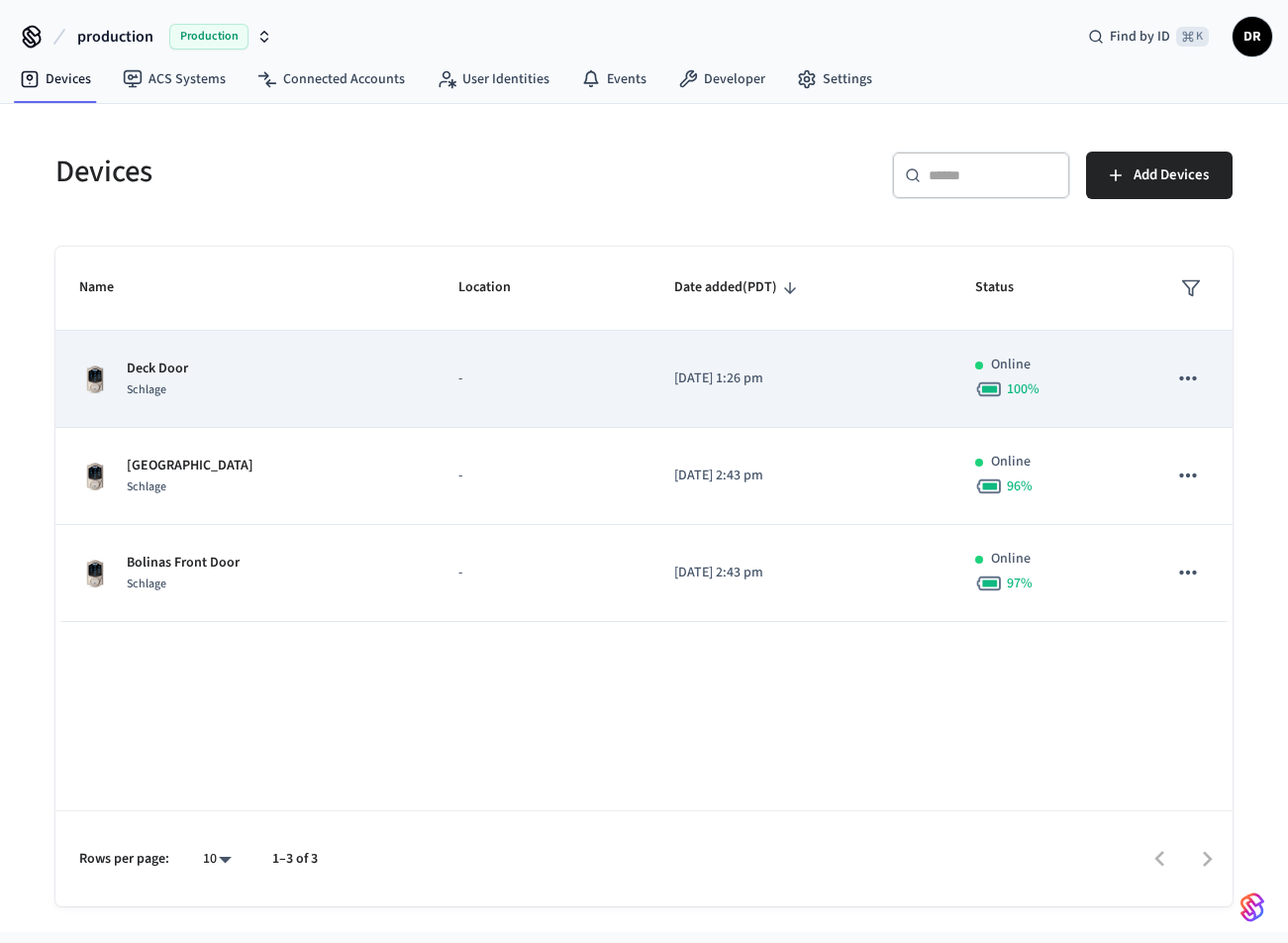
click at [214, 402] on td "Deck Door Schlage" at bounding box center [244, 379] width 379 height 97
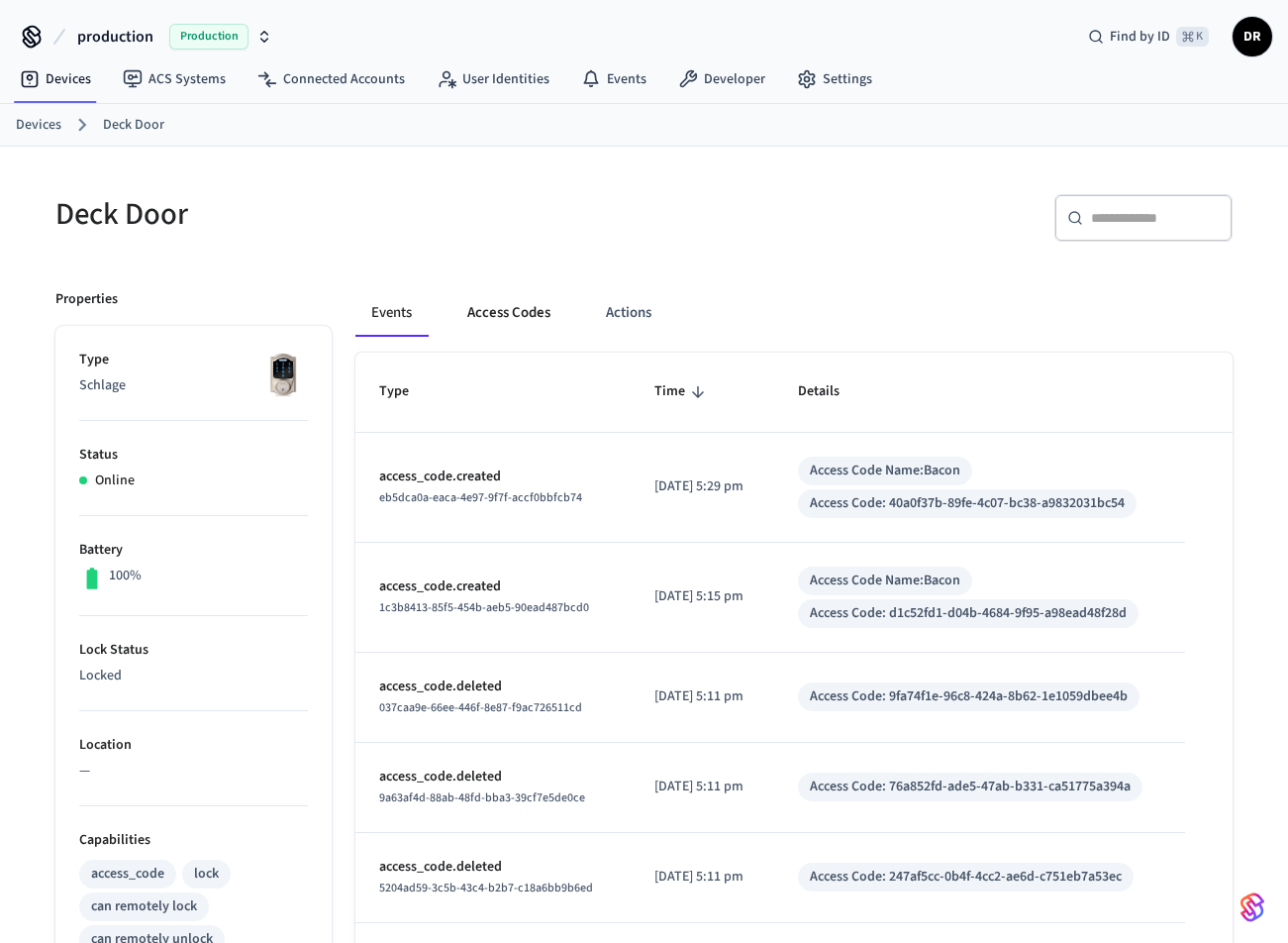
click at [534, 308] on button "Access Codes" at bounding box center [509, 313] width 115 height 48
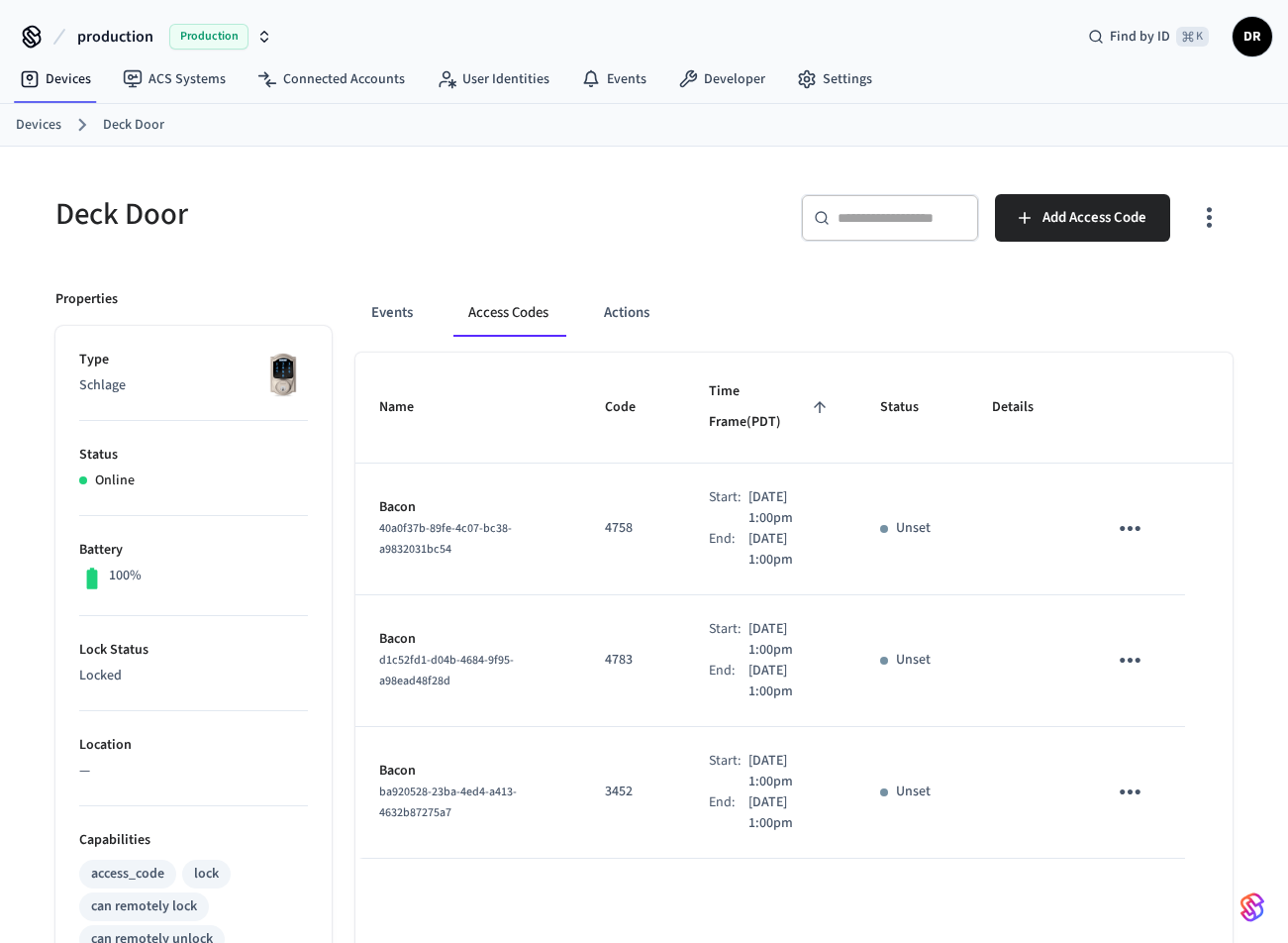
click at [1128, 513] on icon "sticky table" at bounding box center [1130, 528] width 31 height 31
click at [1141, 592] on li "Delete" at bounding box center [1178, 608] width 94 height 52
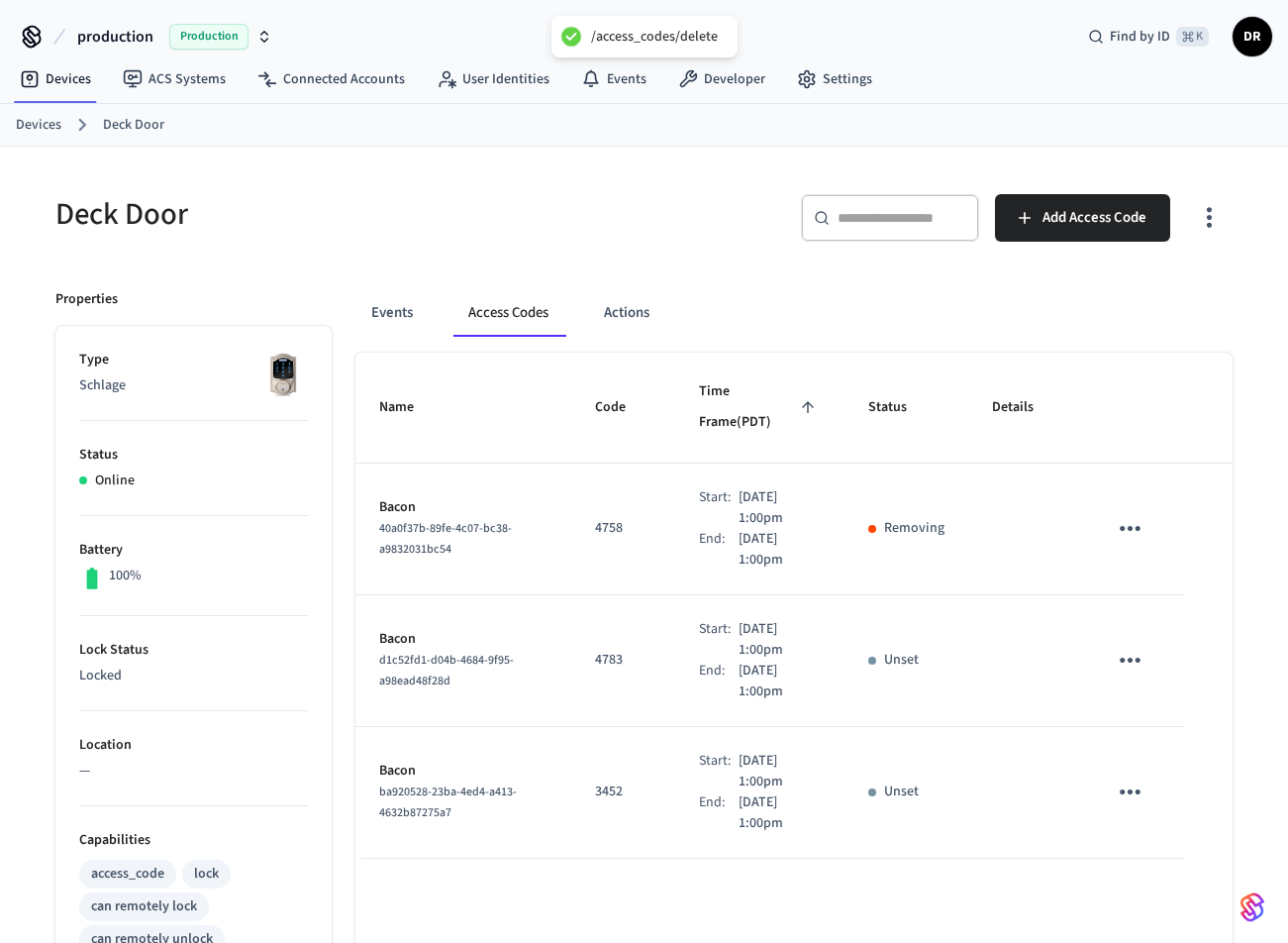
click at [1136, 645] on icon "sticky table" at bounding box center [1130, 660] width 31 height 31
click at [1160, 734] on icon at bounding box center [1155, 741] width 16 height 16
click at [1137, 776] on icon "sticky table" at bounding box center [1130, 791] width 31 height 31
click at [1162, 858] on li "Delete" at bounding box center [1178, 872] width 94 height 52
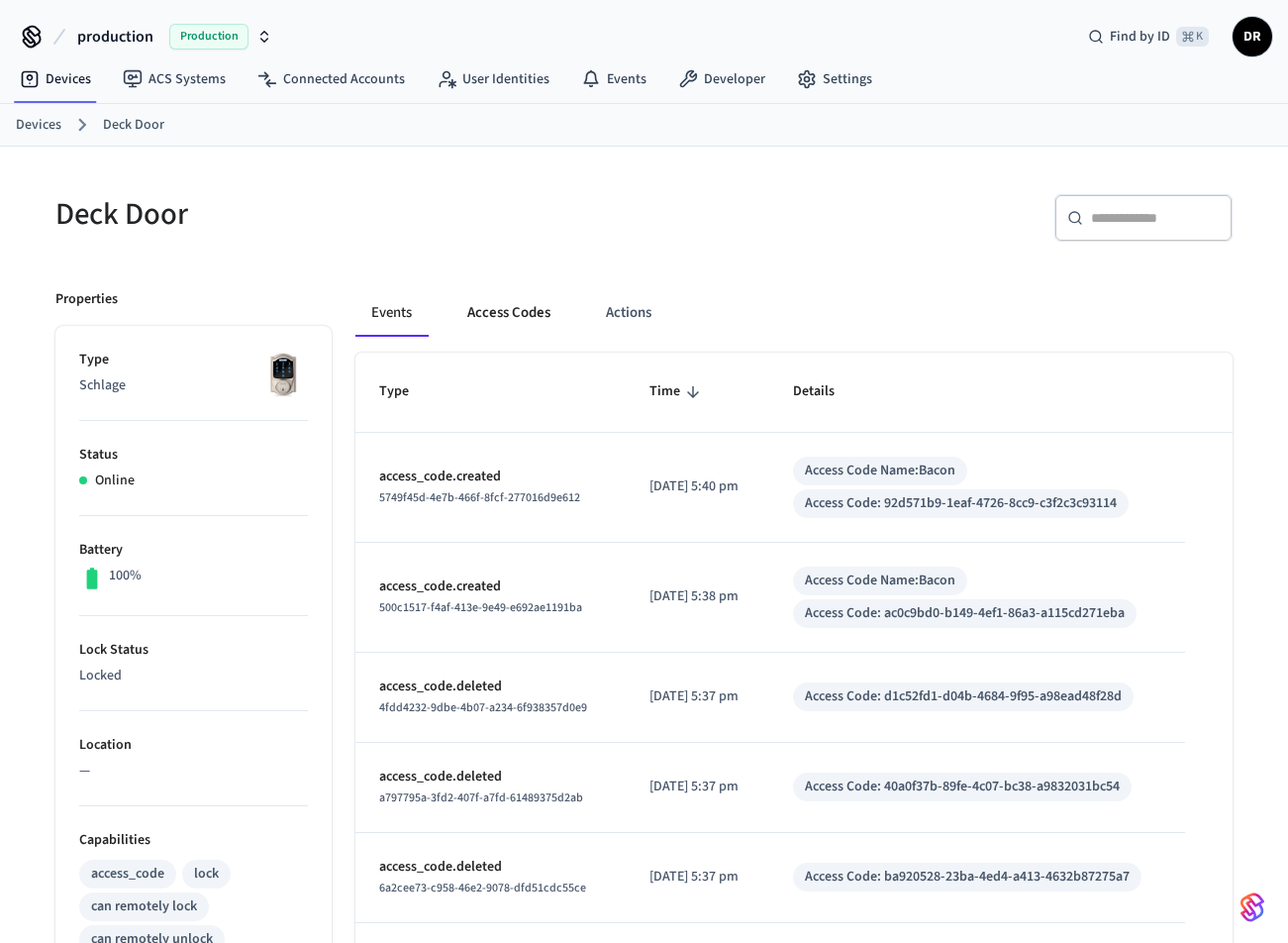
click at [526, 308] on button "Access Codes" at bounding box center [509, 313] width 115 height 48
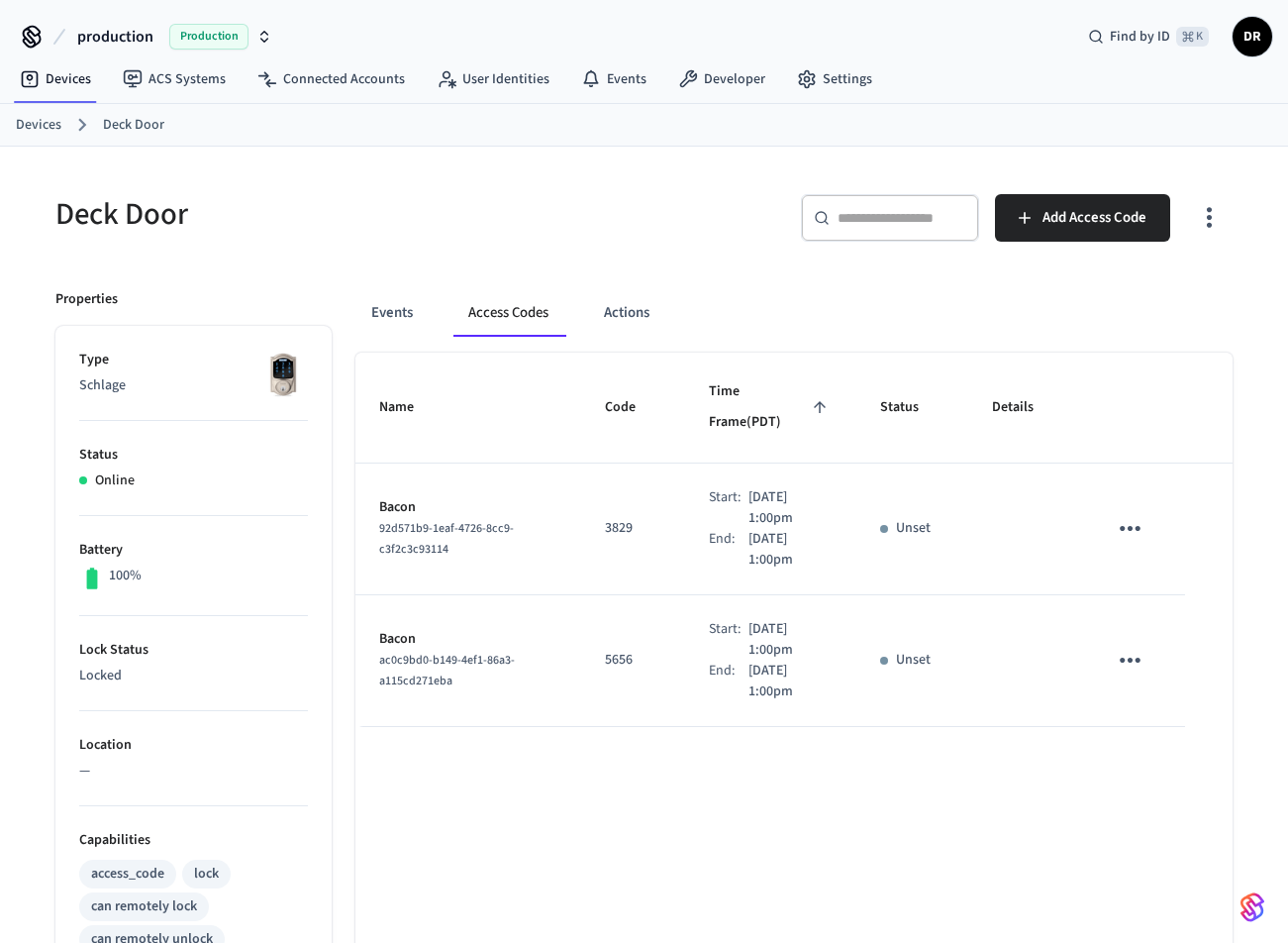
click at [52, 121] on link "Devices" at bounding box center [39, 125] width 46 height 21
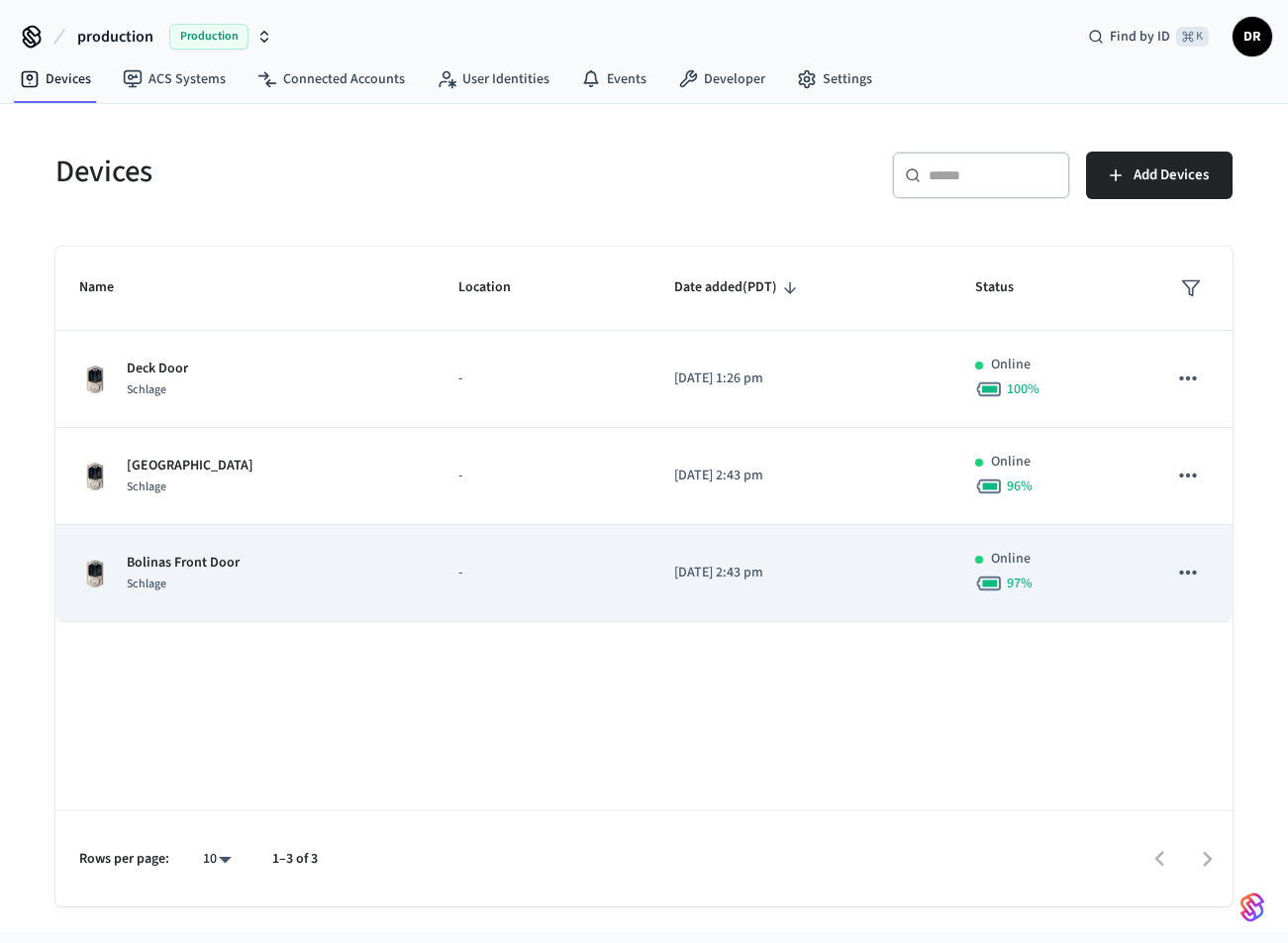
click at [207, 558] on p "Bolinas Front Door" at bounding box center [183, 563] width 113 height 21
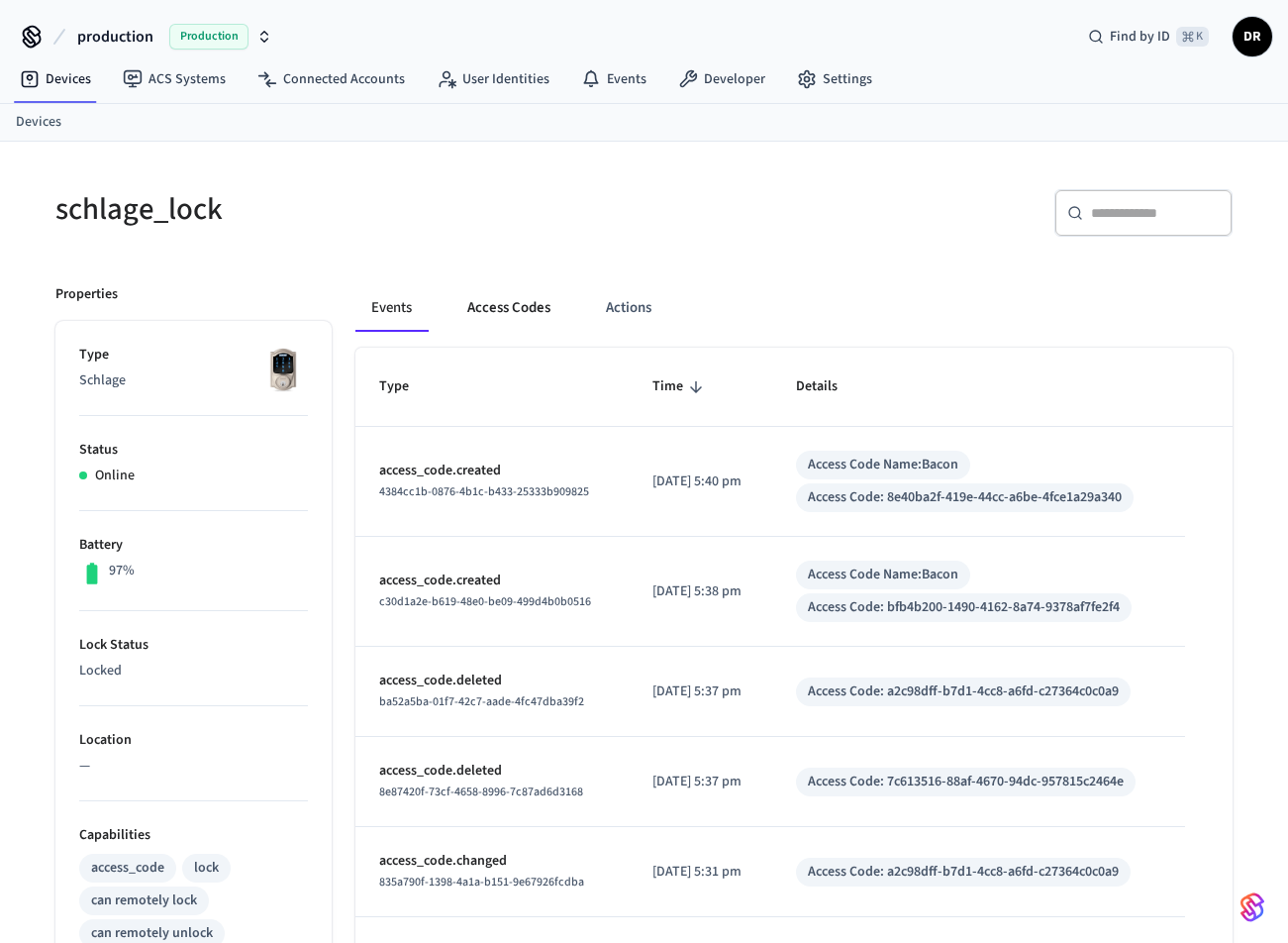
click at [541, 301] on button "Access Codes" at bounding box center [509, 308] width 115 height 48
click at [522, 308] on button "Access Codes" at bounding box center [509, 308] width 115 height 48
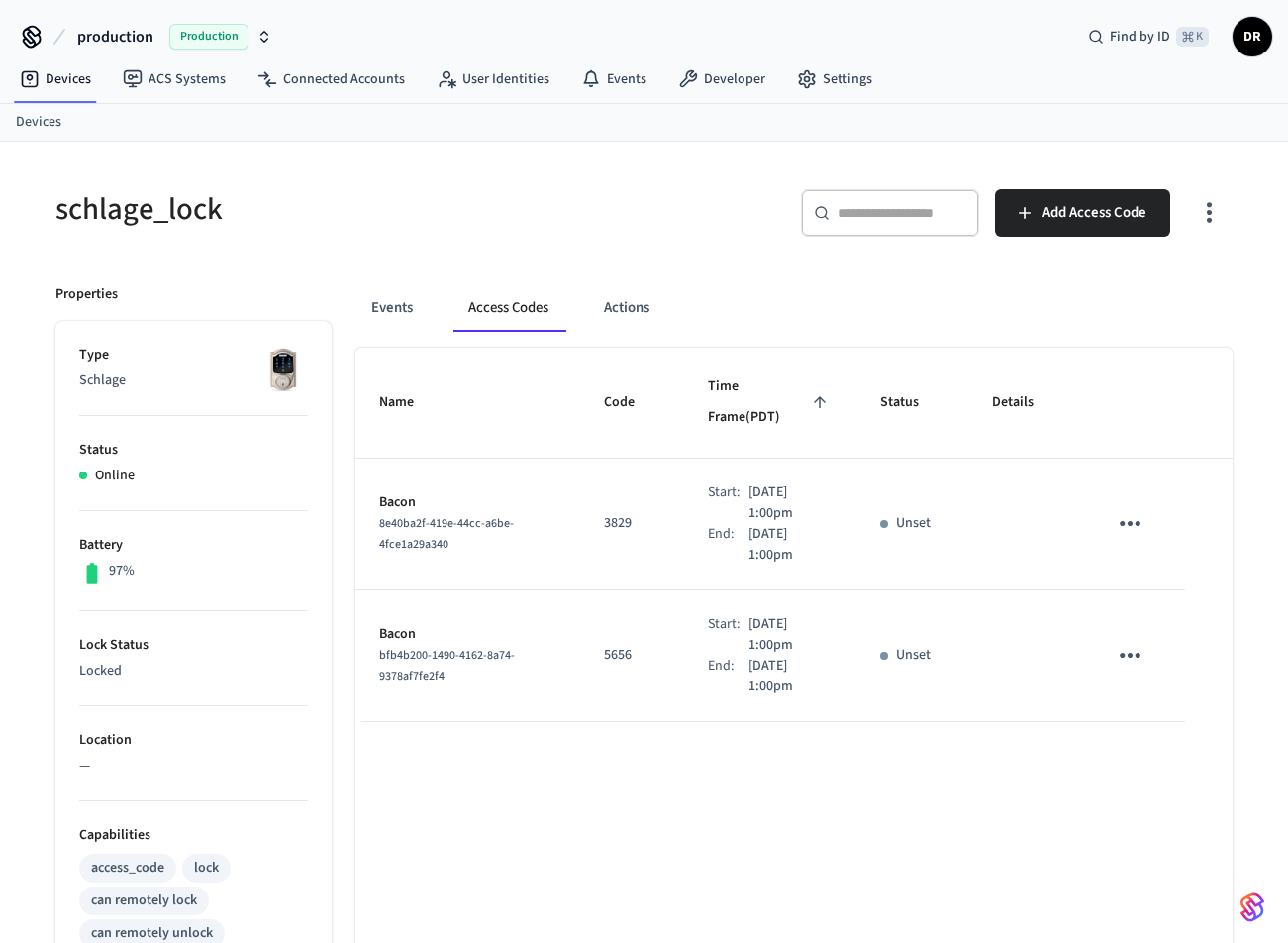
click at [717, 524] on div "End:" at bounding box center [728, 545] width 41 height 42
click at [1128, 508] on icon "sticky table" at bounding box center [1130, 523] width 31 height 31
click at [1159, 539] on li "Edit" at bounding box center [1178, 550] width 94 height 53
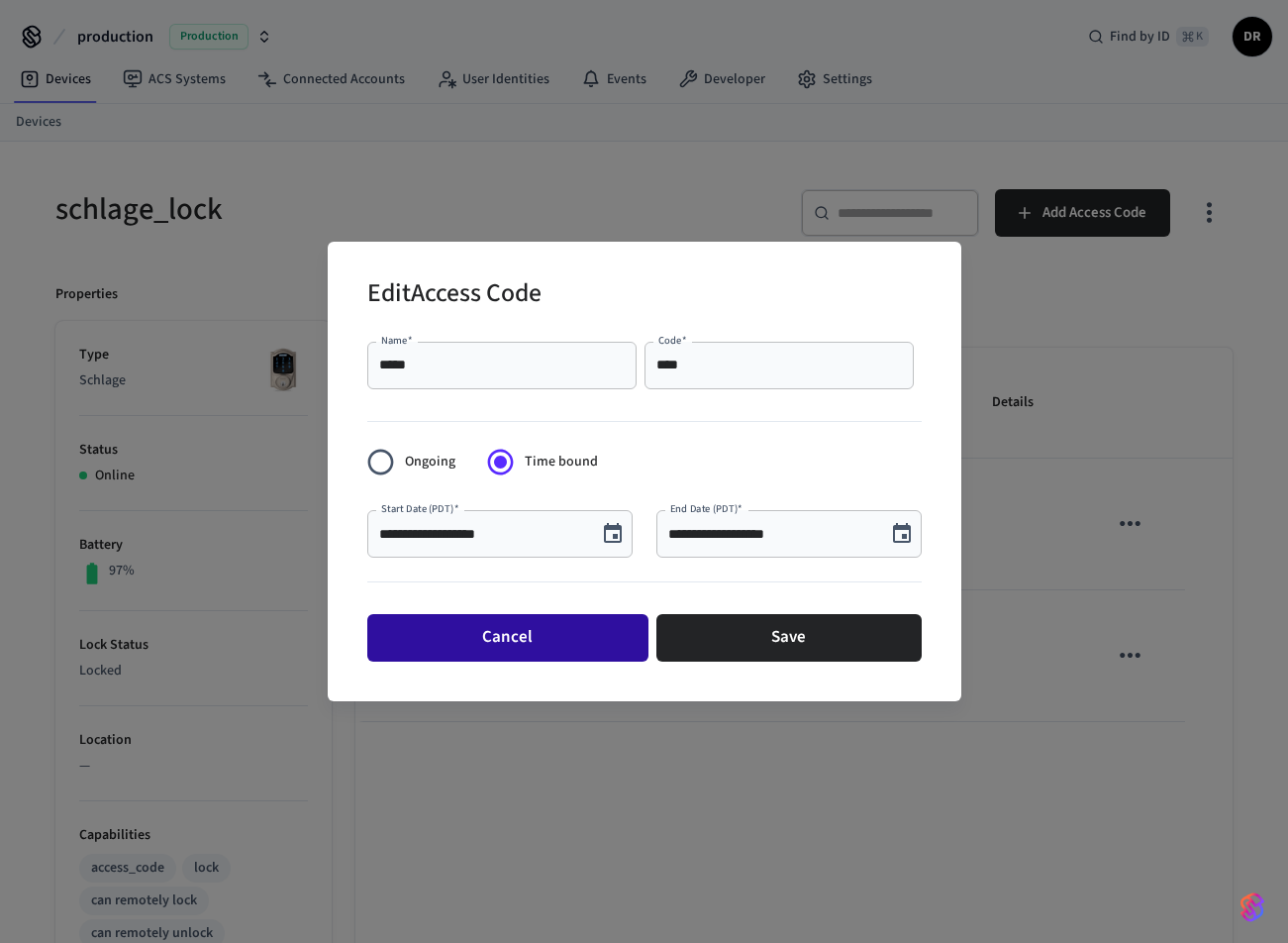
click at [518, 640] on button "Cancel" at bounding box center [507, 638] width 281 height 48
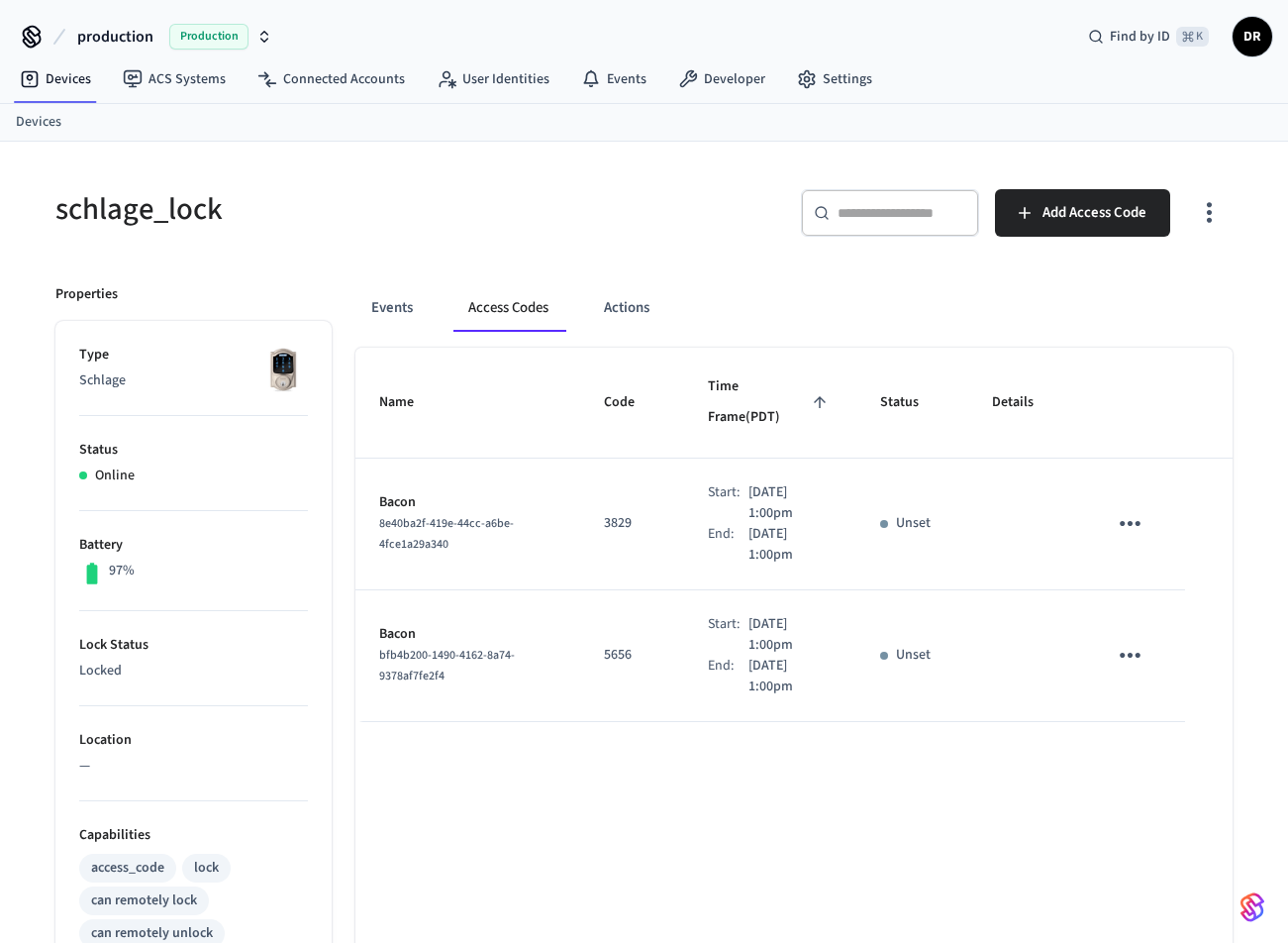
click at [628, 817] on div "Name Code Time Frame (PDT) Status Details Bacon 8e40ba2f-419e-44cc-a6be-4fce1a2…" at bounding box center [794, 906] width 877 height 1116
click at [631, 295] on button "Actions" at bounding box center [626, 308] width 77 height 48
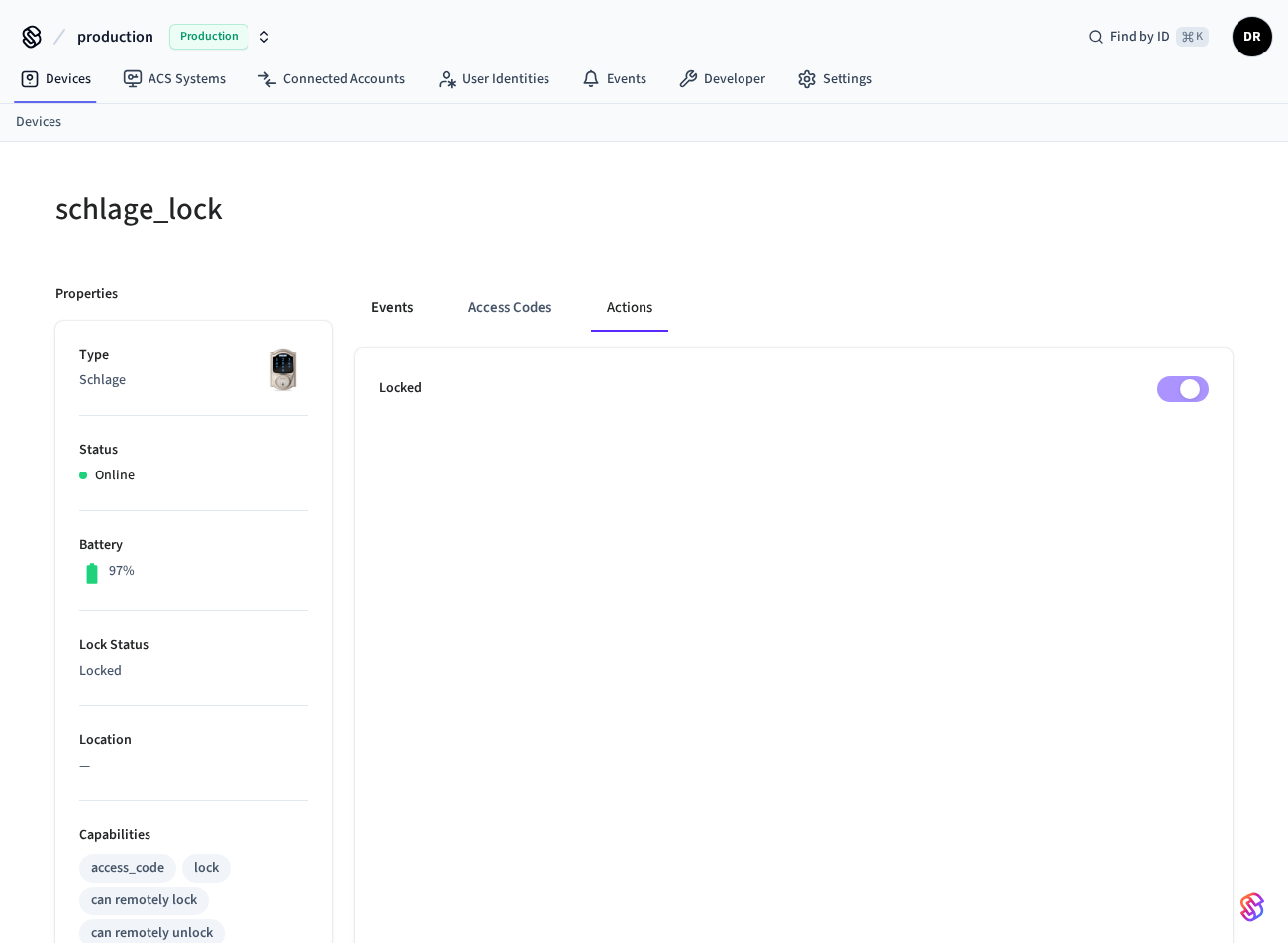
click at [407, 308] on button "Events" at bounding box center [392, 308] width 73 height 48
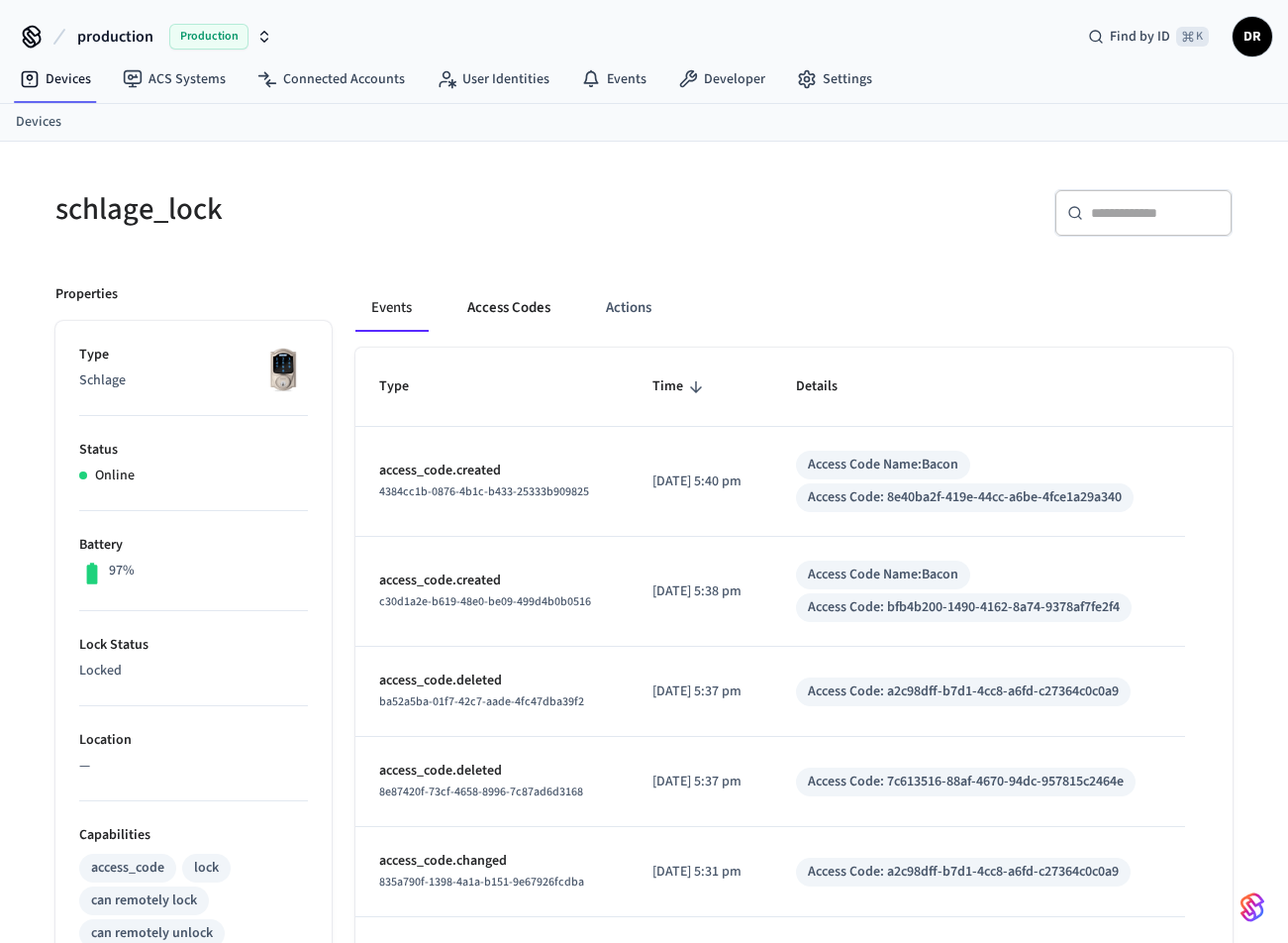
click at [502, 298] on button "Access Codes" at bounding box center [509, 308] width 115 height 48
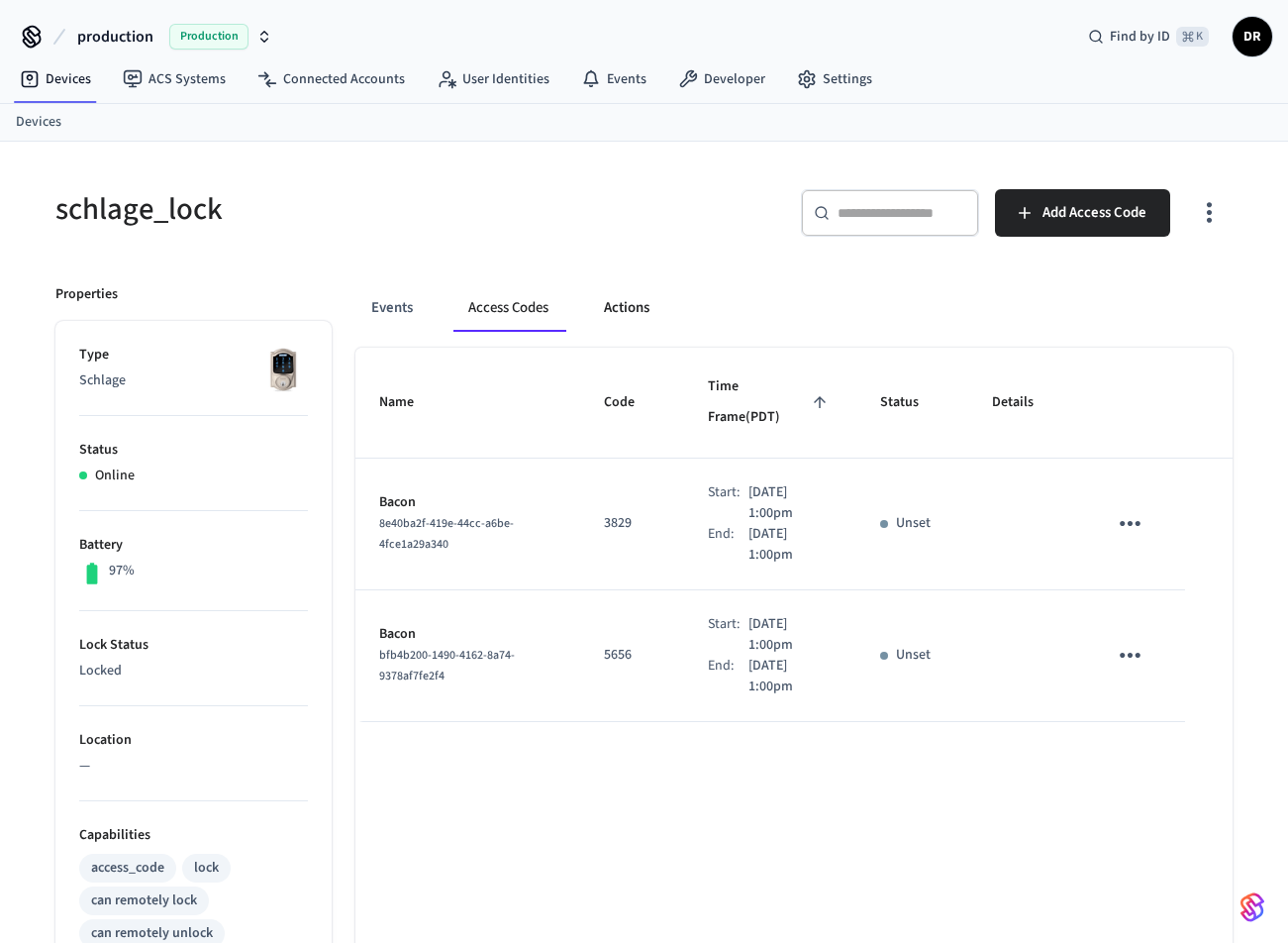
click at [615, 292] on button "Actions" at bounding box center [626, 308] width 77 height 48
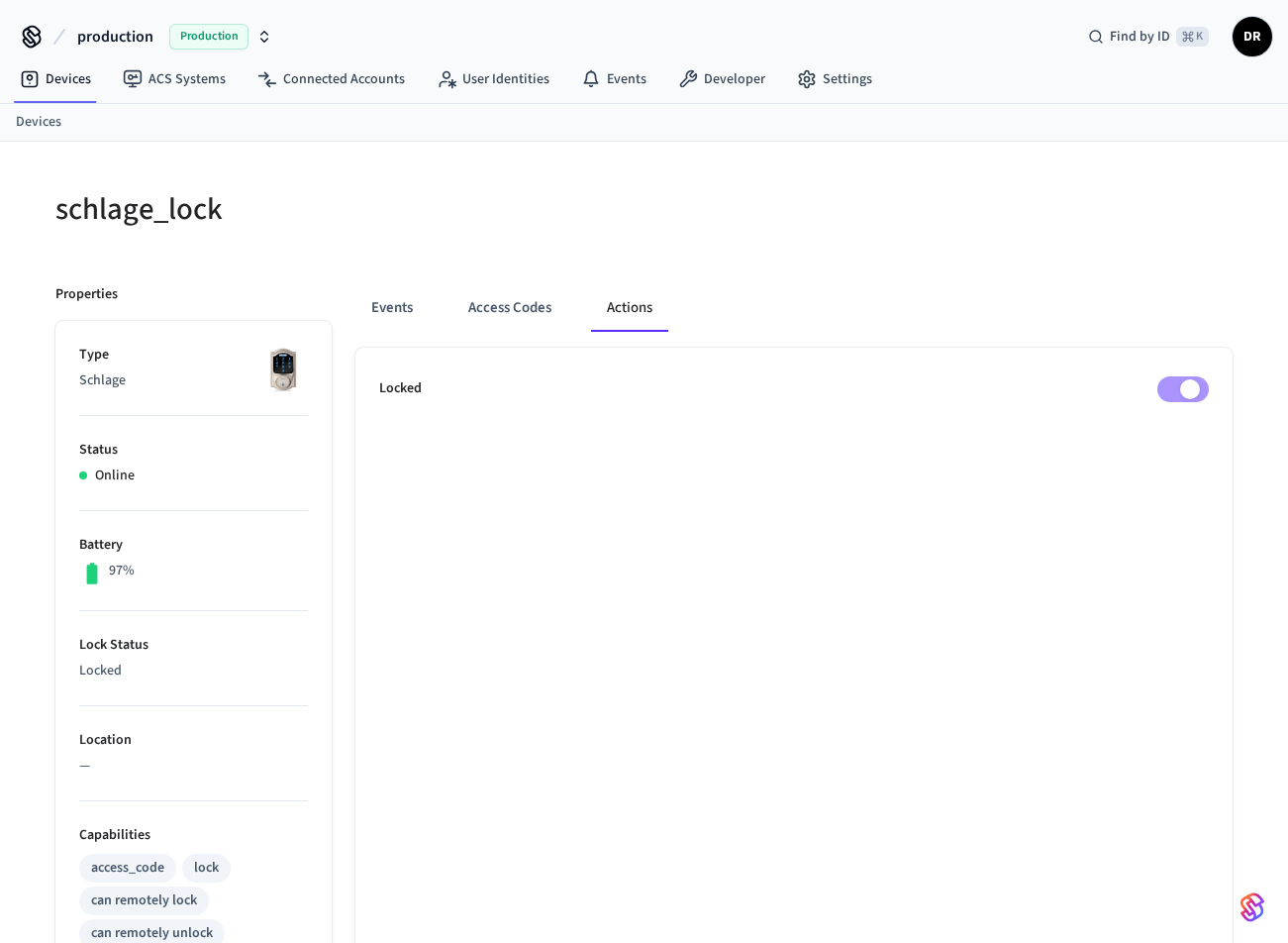
click at [270, 270] on div "Properties Type Schlage Status Online Battery 97% Lock Status Locked Location —…" at bounding box center [182, 861] width 300 height 1203
click at [1021, 174] on div at bounding box center [933, 208] width 601 height 87
